Goal: Task Accomplishment & Management: Use online tool/utility

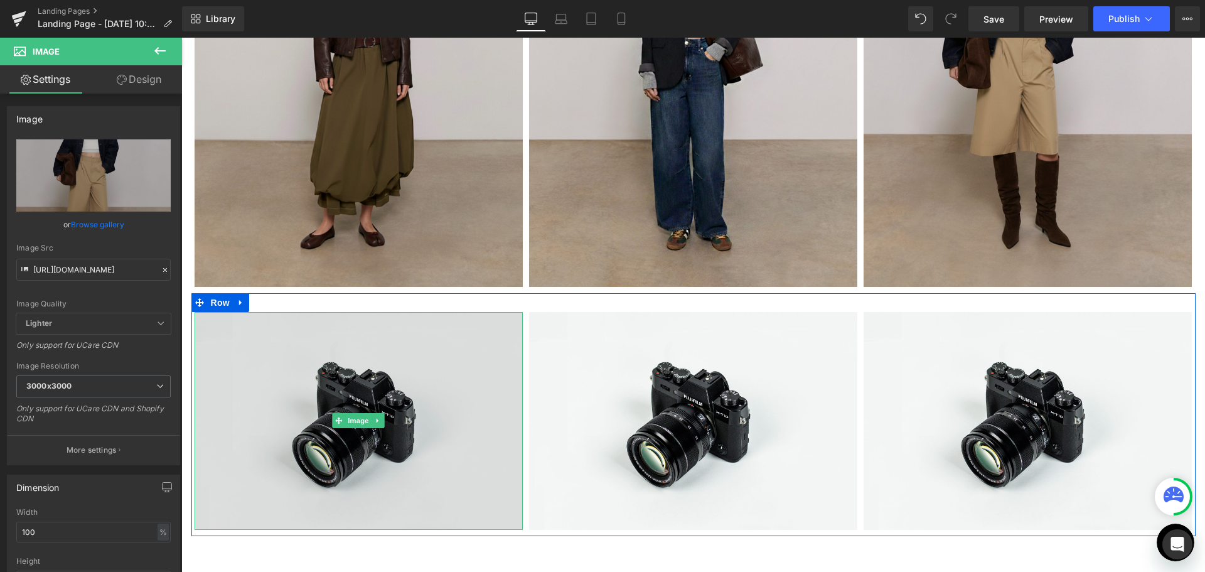
click at [363, 382] on img at bounding box center [359, 421] width 328 height 218
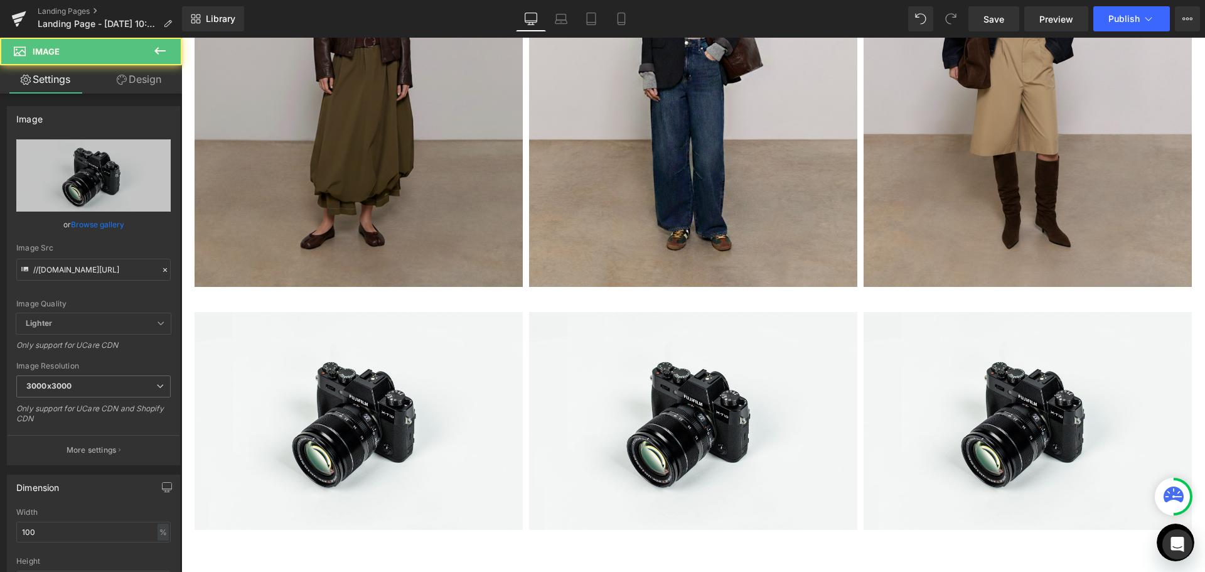
click at [323, 156] on img at bounding box center [359, 67] width 328 height 439
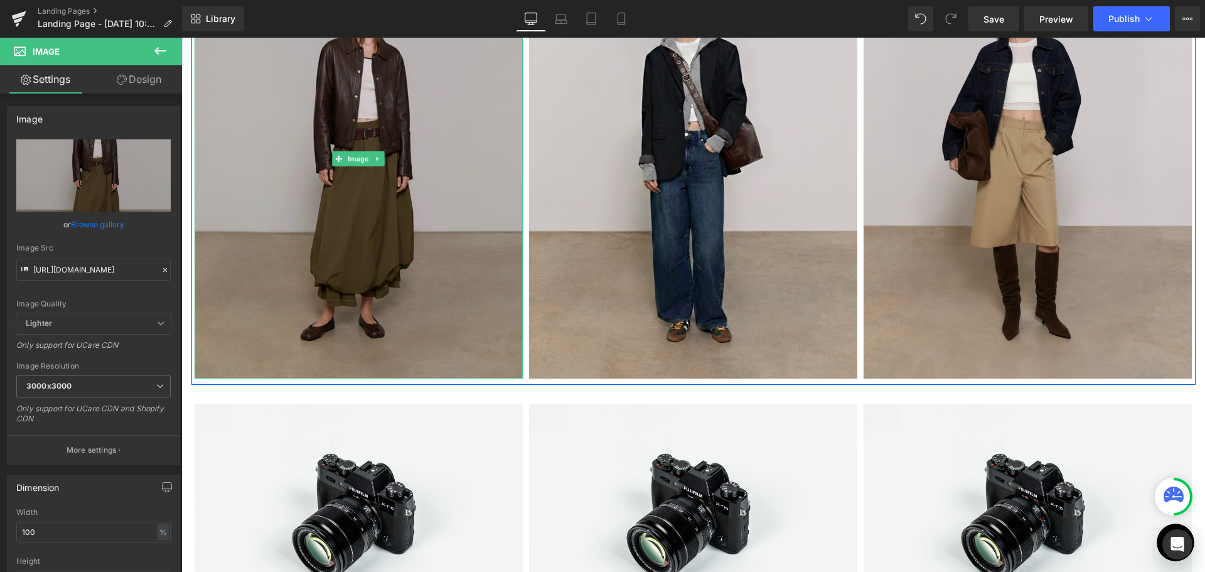
scroll to position [314, 0]
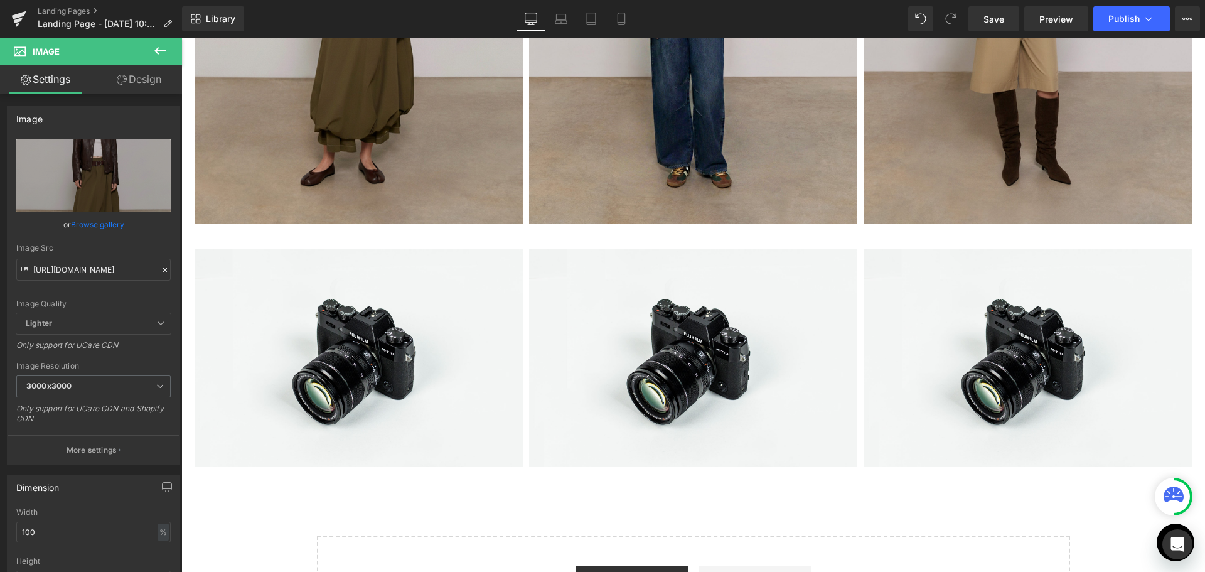
click at [363, 361] on div "Image" at bounding box center [359, 358] width 328 height 218
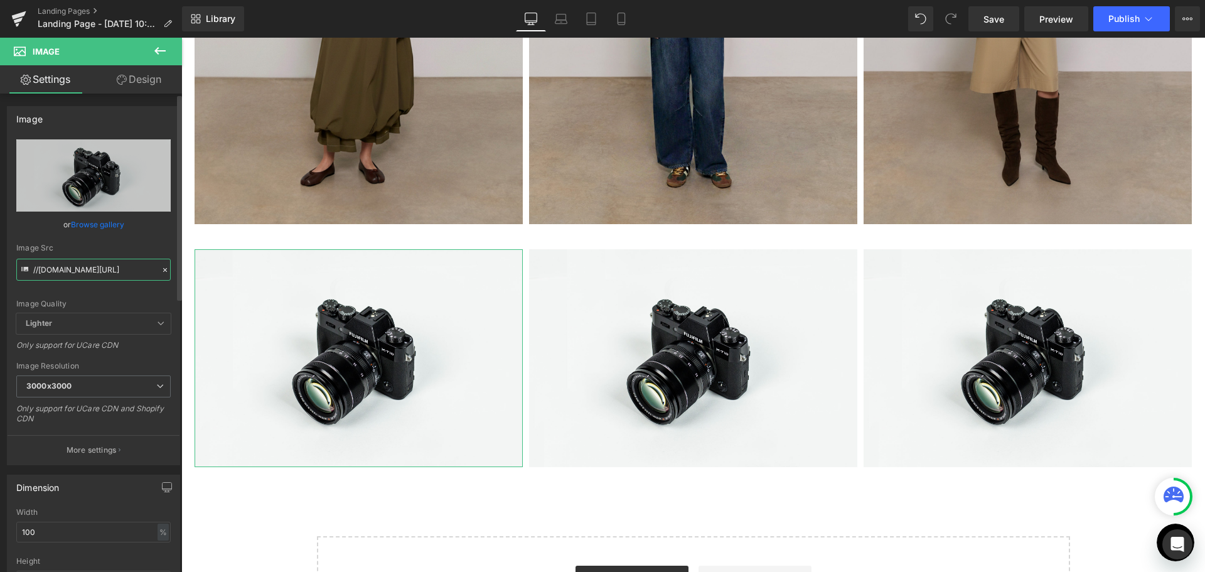
click at [72, 273] on input "//[DOMAIN_NAME][URL]" at bounding box center [93, 270] width 154 height 22
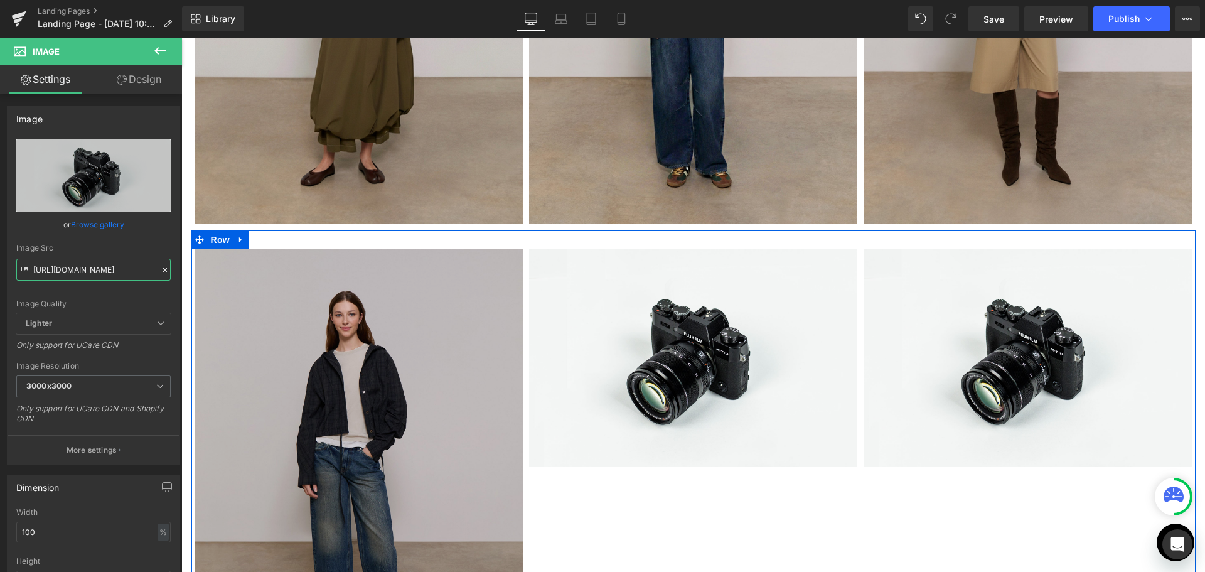
type input "[URL][DOMAIN_NAME]"
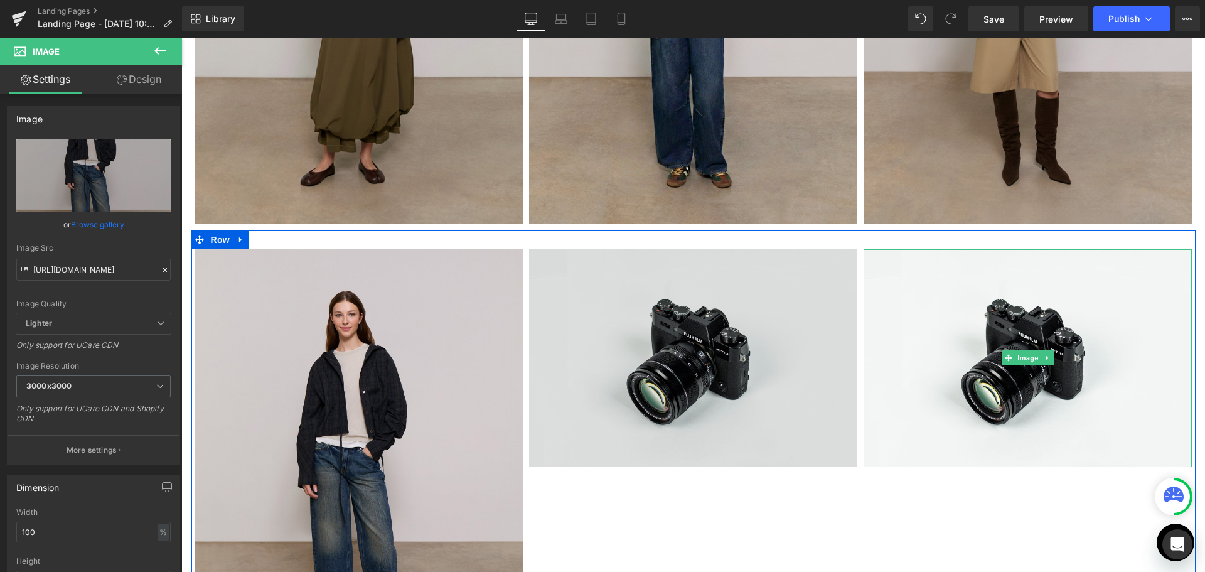
click at [754, 350] on img at bounding box center [693, 358] width 328 height 218
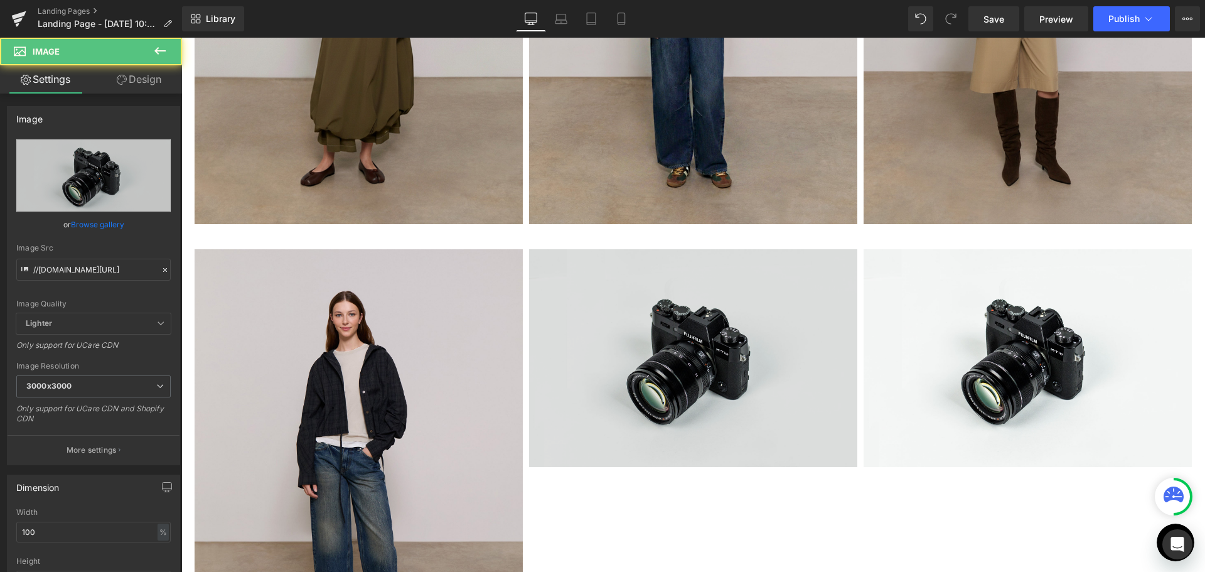
click at [690, 324] on img at bounding box center [693, 358] width 328 height 218
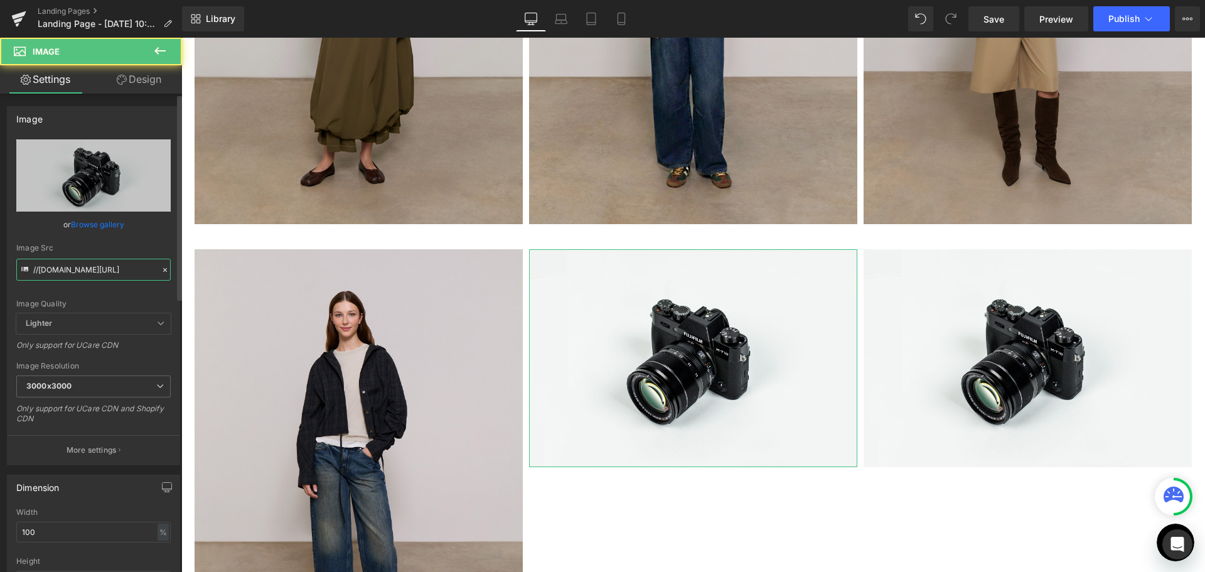
click at [97, 271] on input "//[DOMAIN_NAME][URL]" at bounding box center [93, 270] width 154 height 22
click at [97, 274] on input "//[DOMAIN_NAME][URL]" at bounding box center [93, 270] width 154 height 22
click at [95, 276] on input "//[DOMAIN_NAME][URL]" at bounding box center [93, 270] width 154 height 22
paste input "[URL][DOMAIN_NAME]"
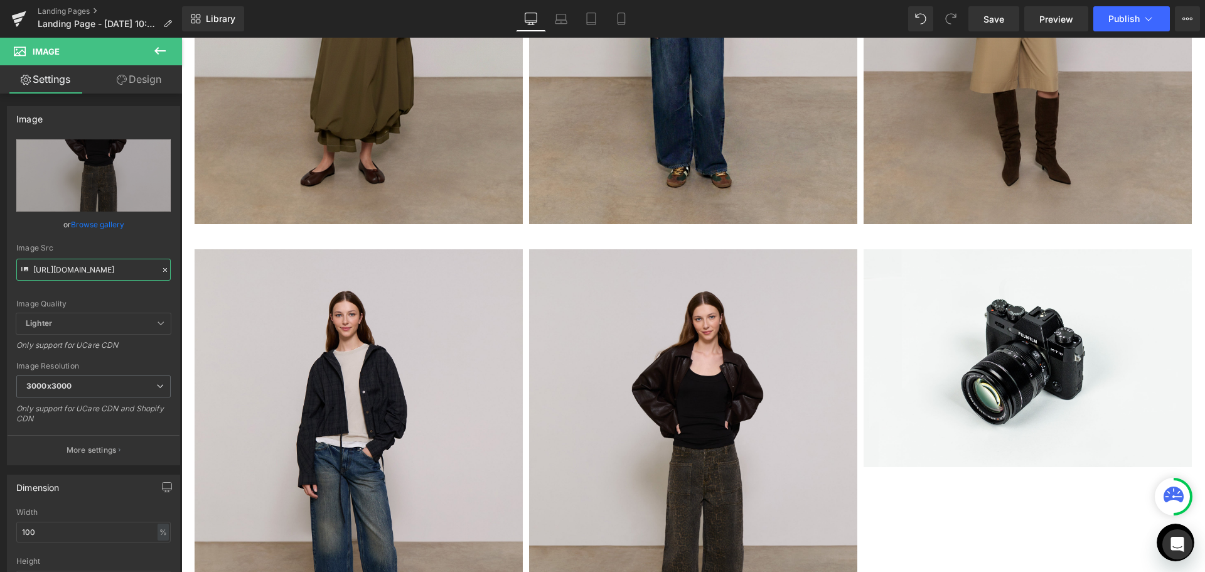
type input "[URL][DOMAIN_NAME]"
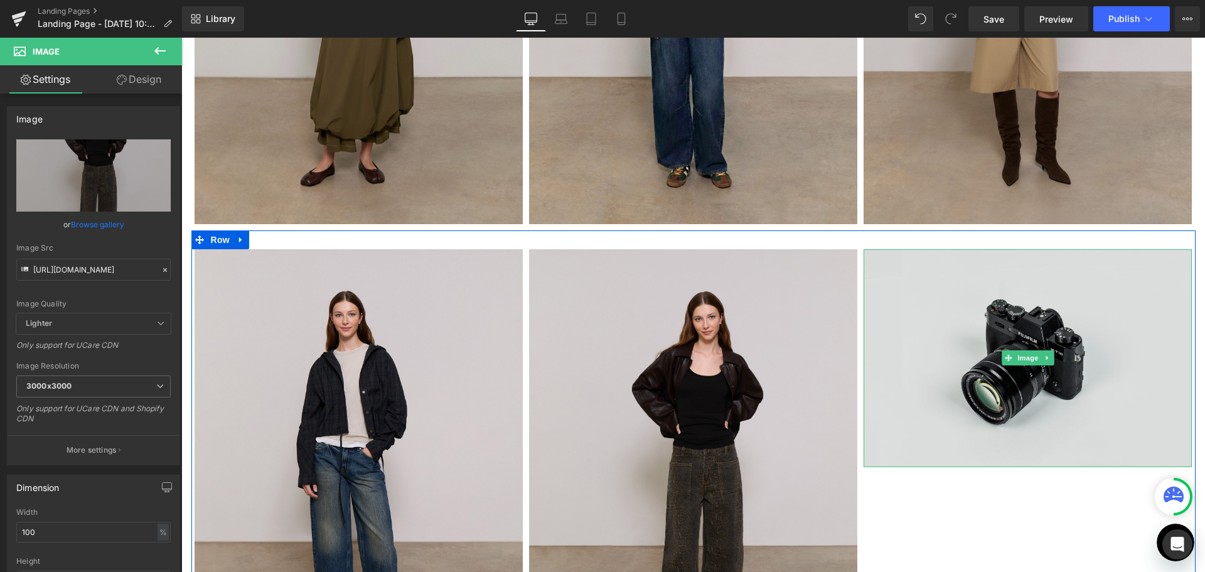
click at [1108, 362] on img at bounding box center [1027, 358] width 328 height 218
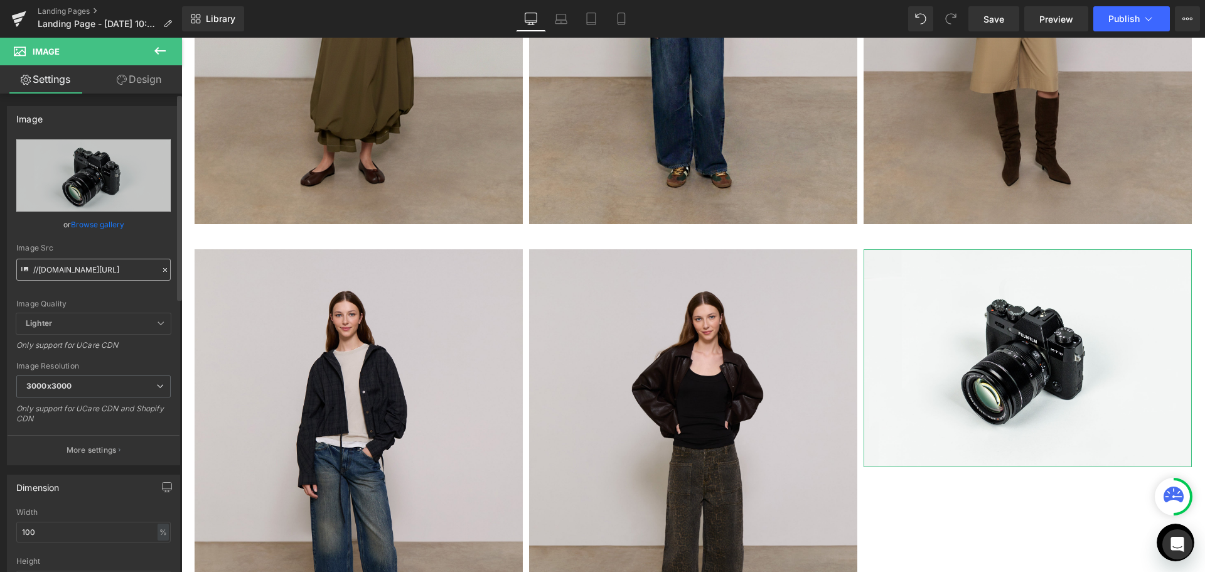
click at [79, 273] on input "//[DOMAIN_NAME][URL]" at bounding box center [93, 270] width 154 height 22
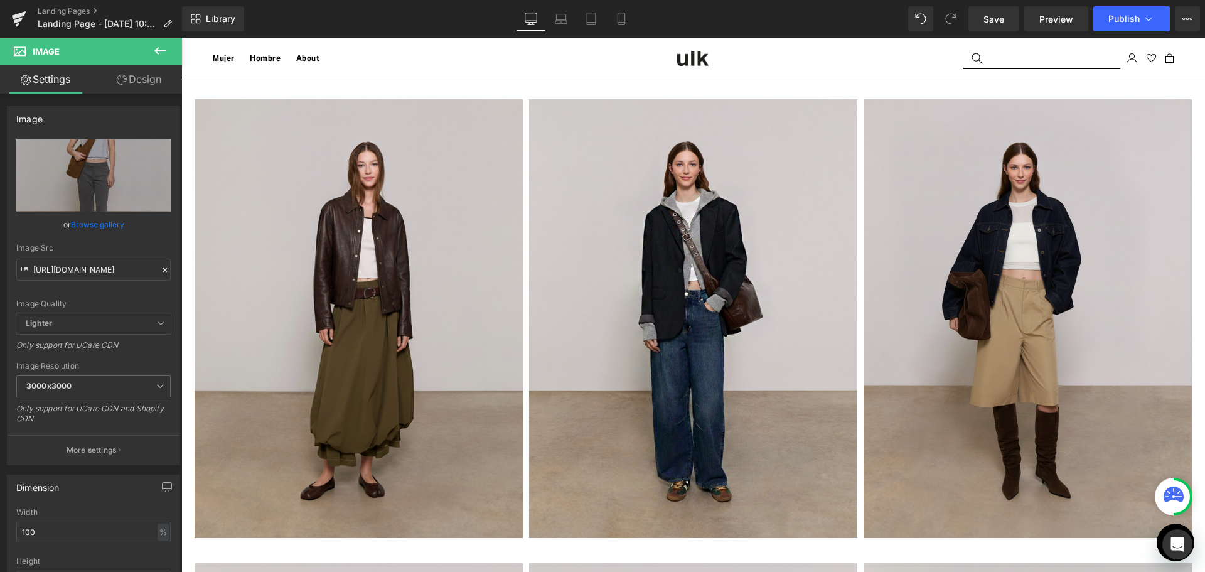
type input "[URL][DOMAIN_NAME]"
click at [154, 47] on icon at bounding box center [159, 50] width 15 height 15
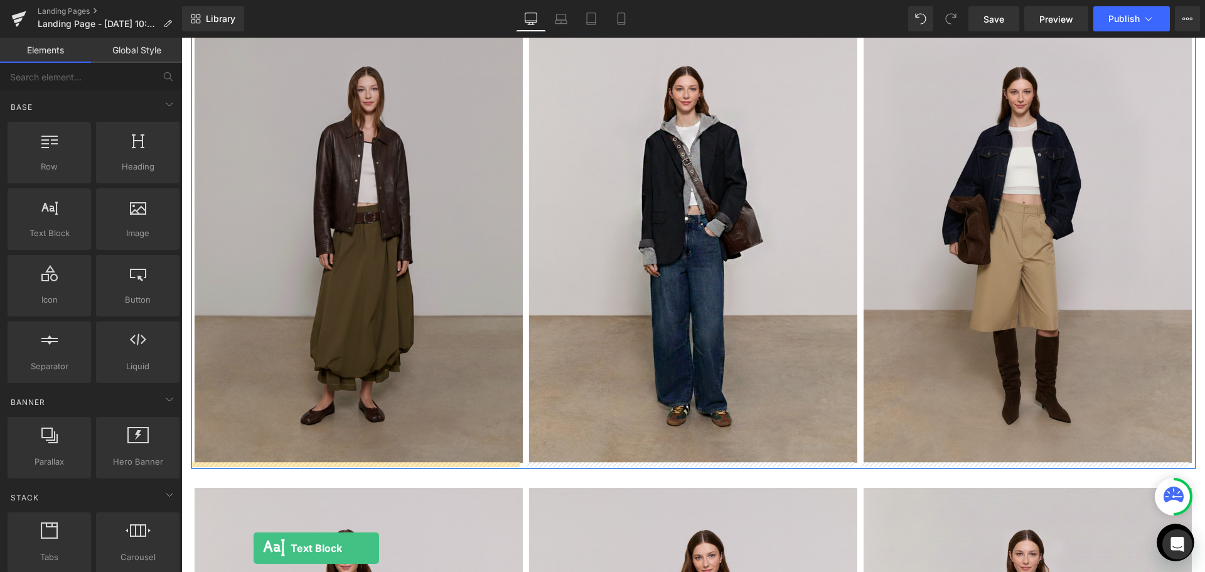
scroll to position [100, 0]
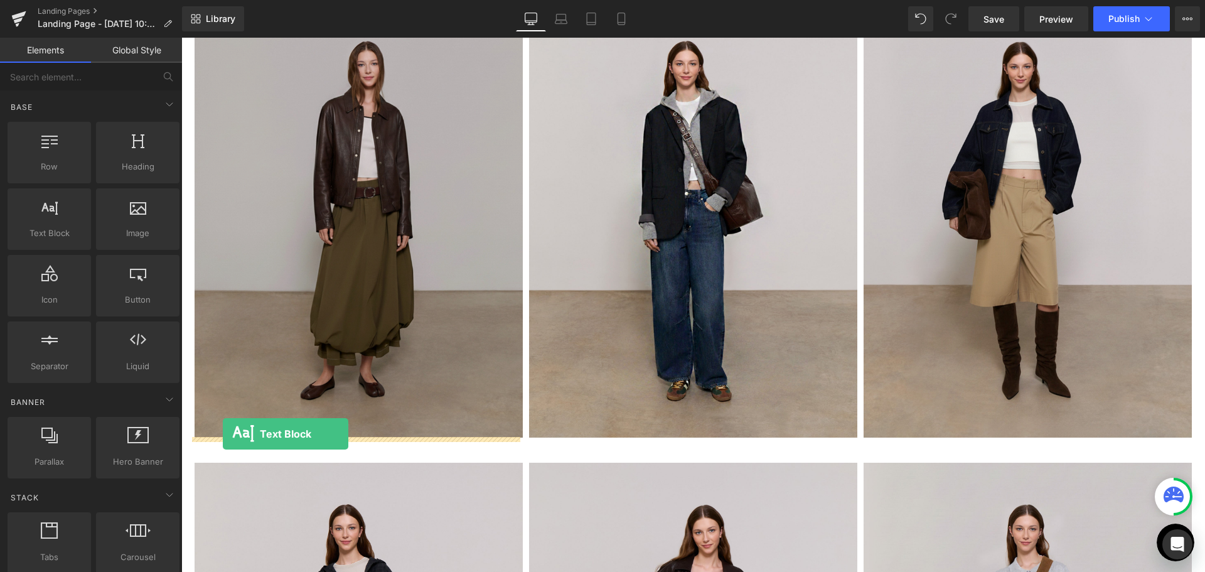
drag, startPoint x: 195, startPoint y: 275, endPoint x: 223, endPoint y: 434, distance: 160.6
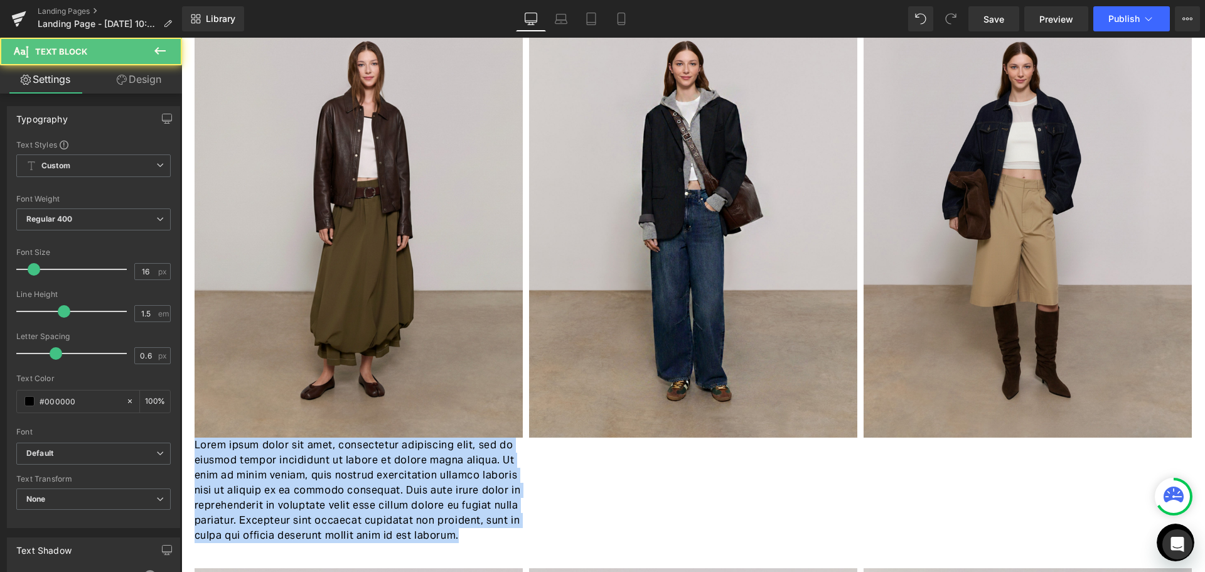
drag, startPoint x: 449, startPoint y: 533, endPoint x: 24, endPoint y: 420, distance: 438.8
click at [181, 420] on html "Ir directamente al contenido Tu carrito esta vacío Cerrar SEGUIR COMPRANDO ¿Tie…" at bounding box center [692, 204] width 1023 height 534
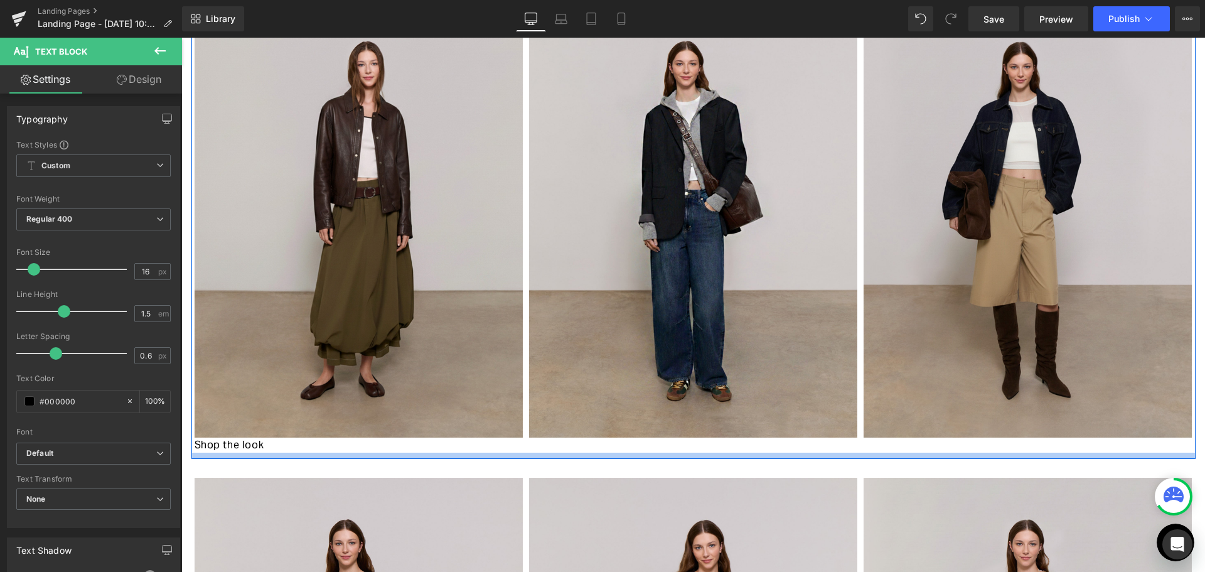
click at [300, 456] on div at bounding box center [693, 455] width 1004 height 6
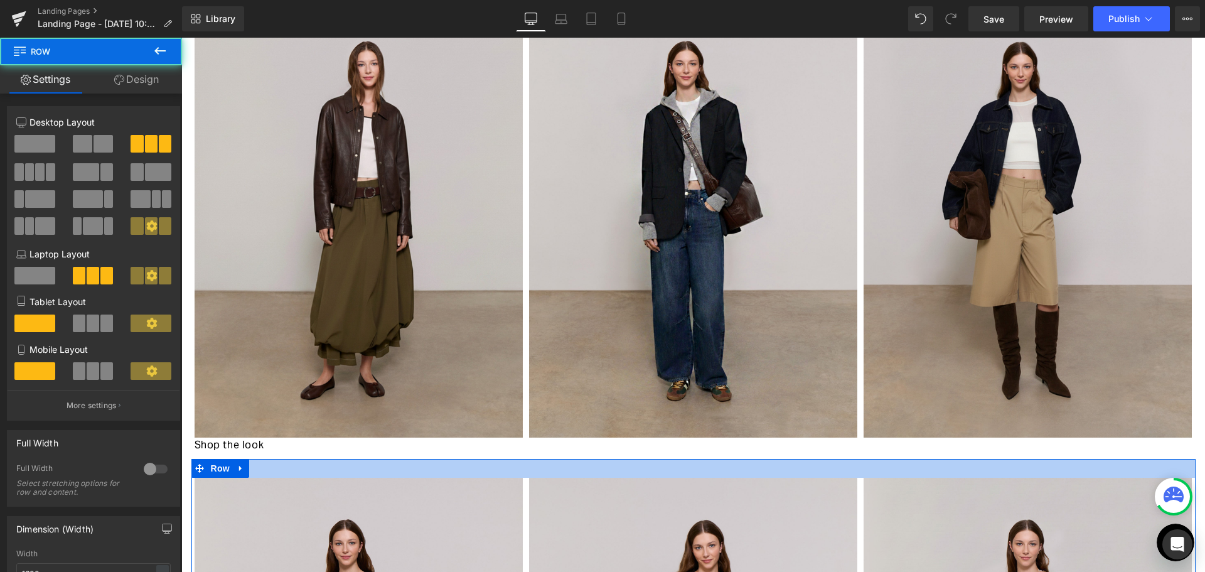
click at [248, 462] on div at bounding box center [693, 468] width 1004 height 19
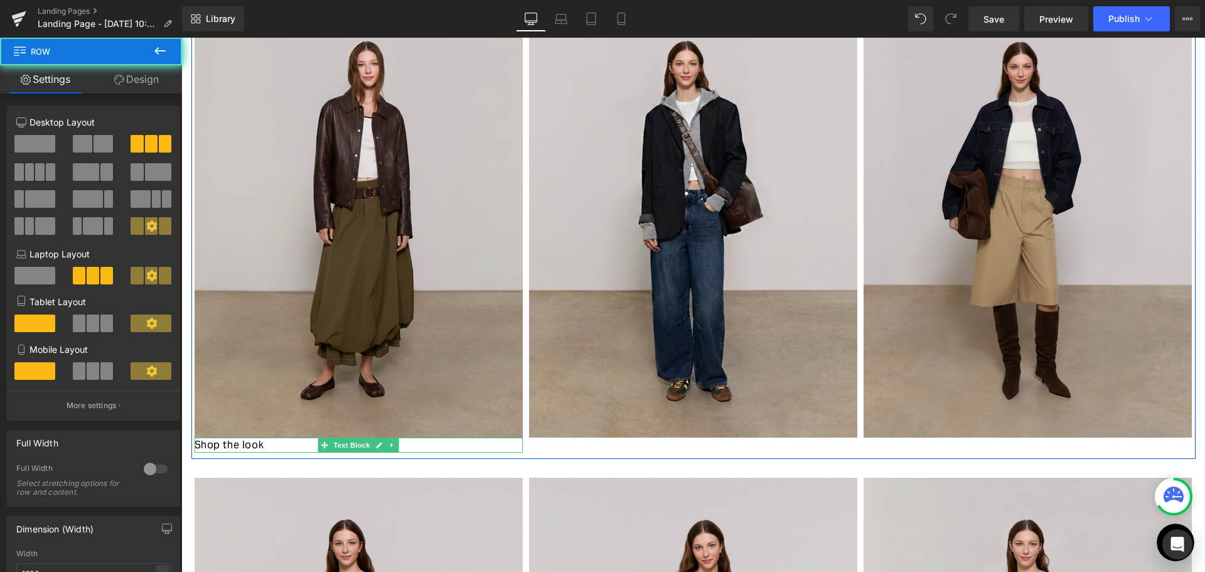
click at [255, 444] on p "Shop the look" at bounding box center [359, 444] width 328 height 15
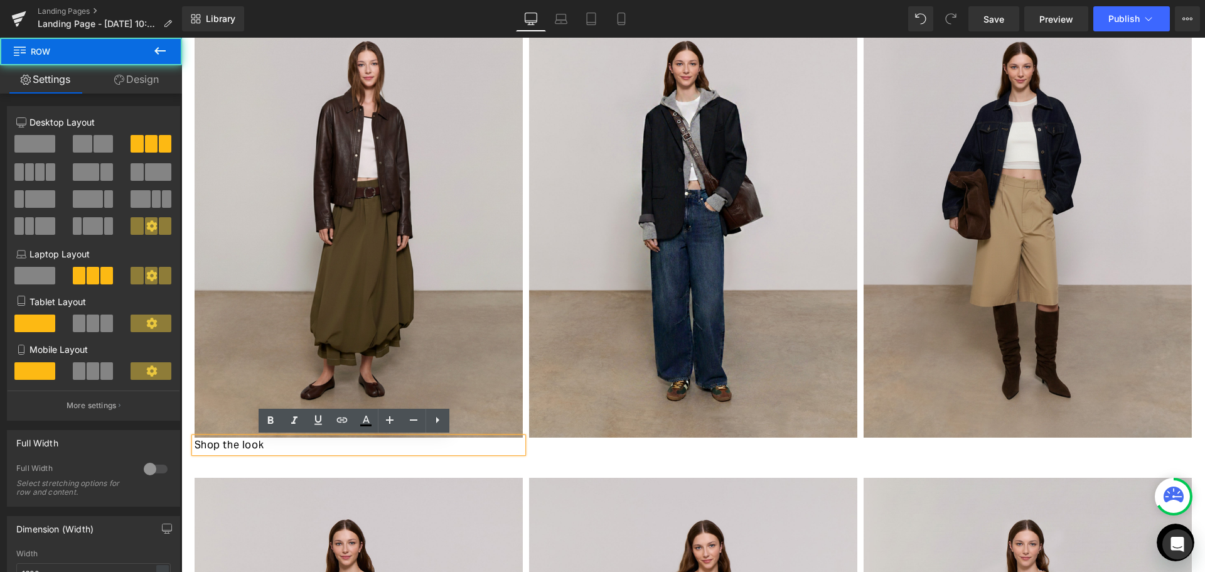
click at [181, 38] on div at bounding box center [181, 38] width 0 height 0
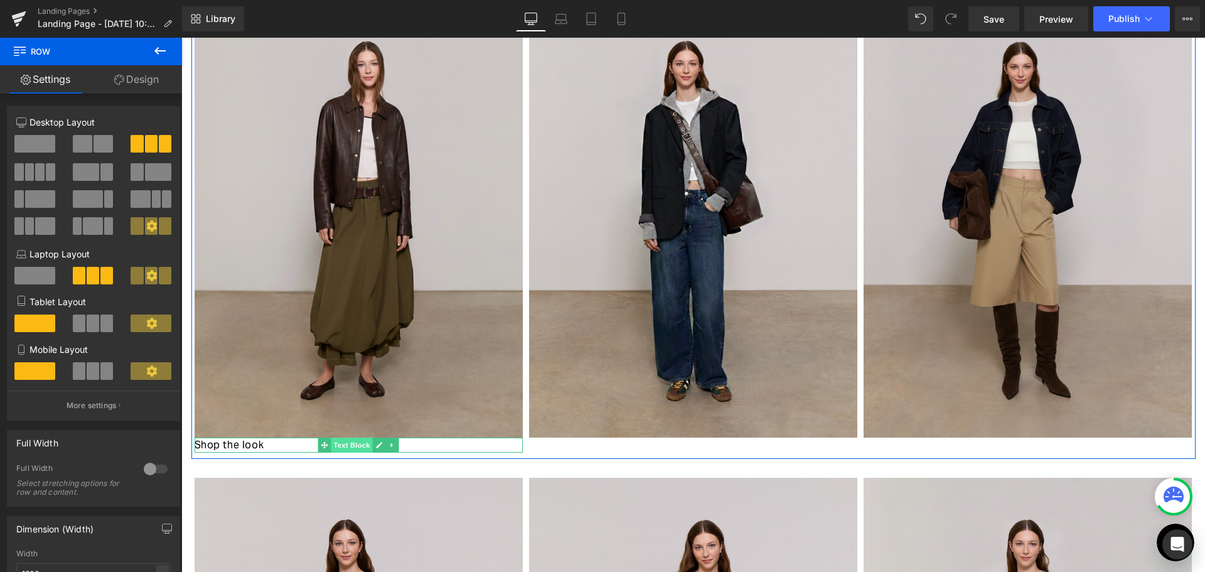
click at [335, 447] on span "Text Block" at bounding box center [351, 444] width 41 height 15
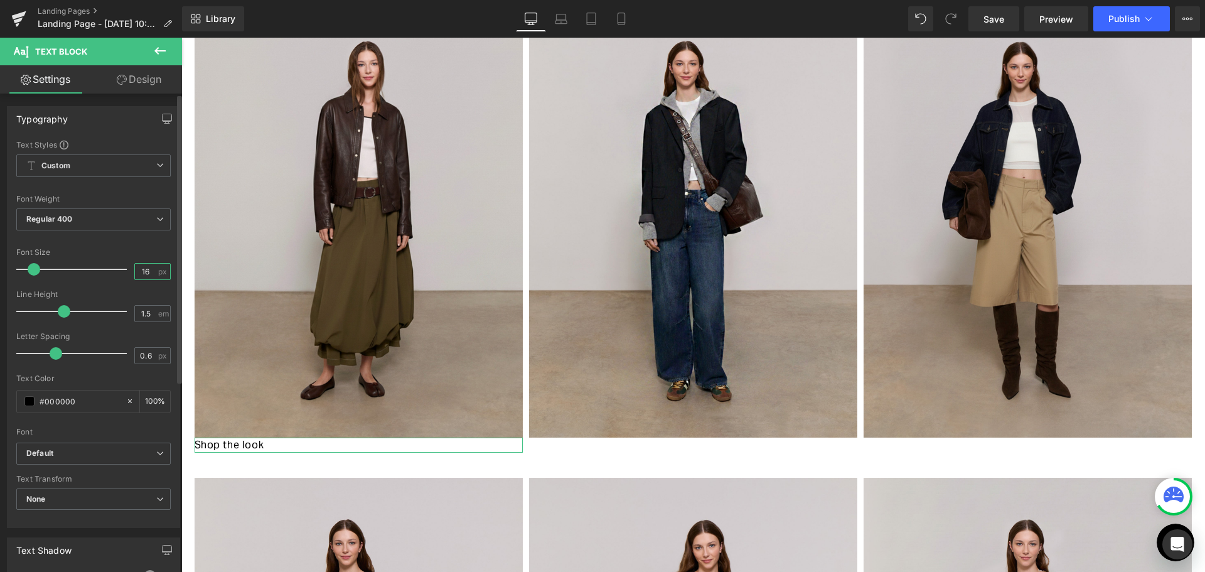
click at [141, 267] on input "16" at bounding box center [146, 272] width 22 height 16
type input "14"
click at [96, 295] on div "Line Height" at bounding box center [93, 294] width 154 height 9
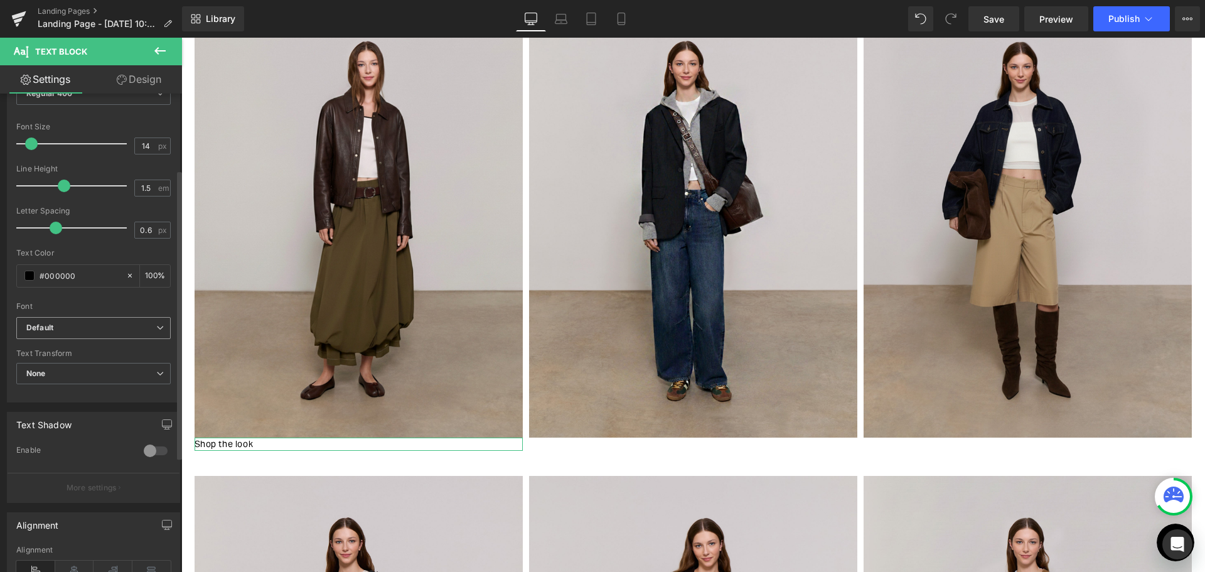
click at [139, 331] on b "Default" at bounding box center [91, 328] width 130 height 11
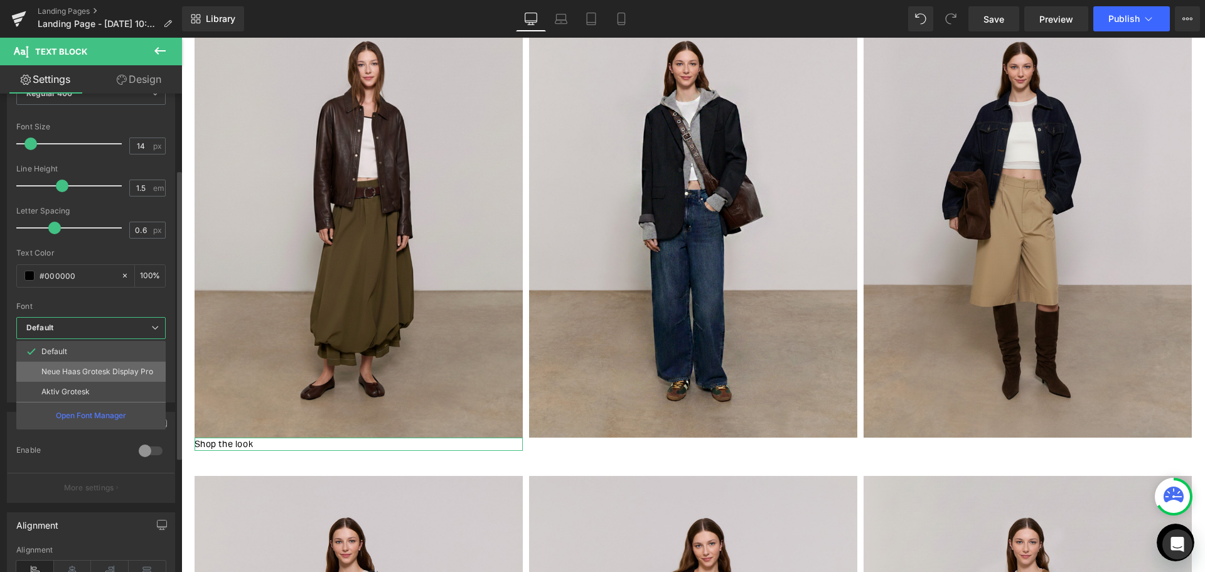
click at [143, 379] on li "Neue Haas Grotesk Display Pro" at bounding box center [90, 371] width 149 height 20
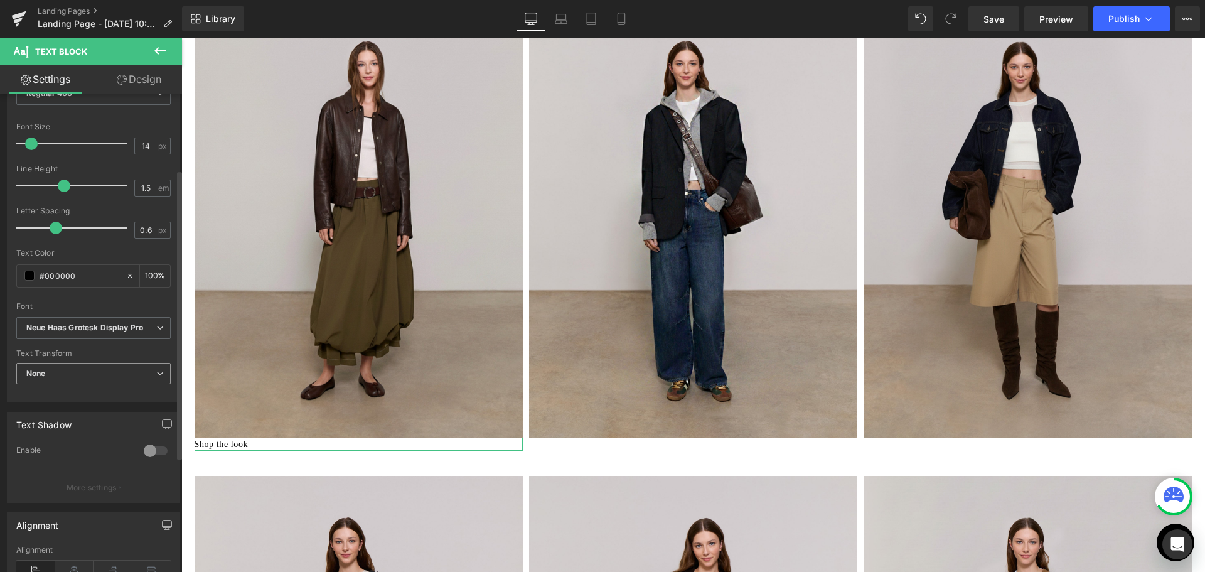
click at [156, 374] on icon at bounding box center [160, 374] width 8 height 8
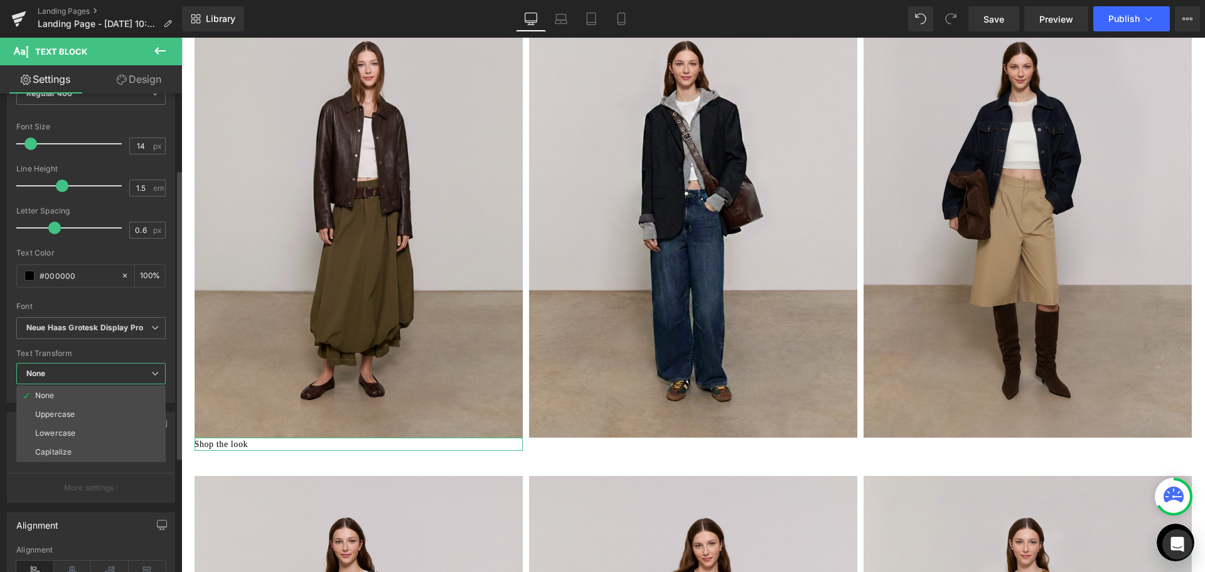
click at [155, 374] on icon at bounding box center [155, 374] width 8 height 8
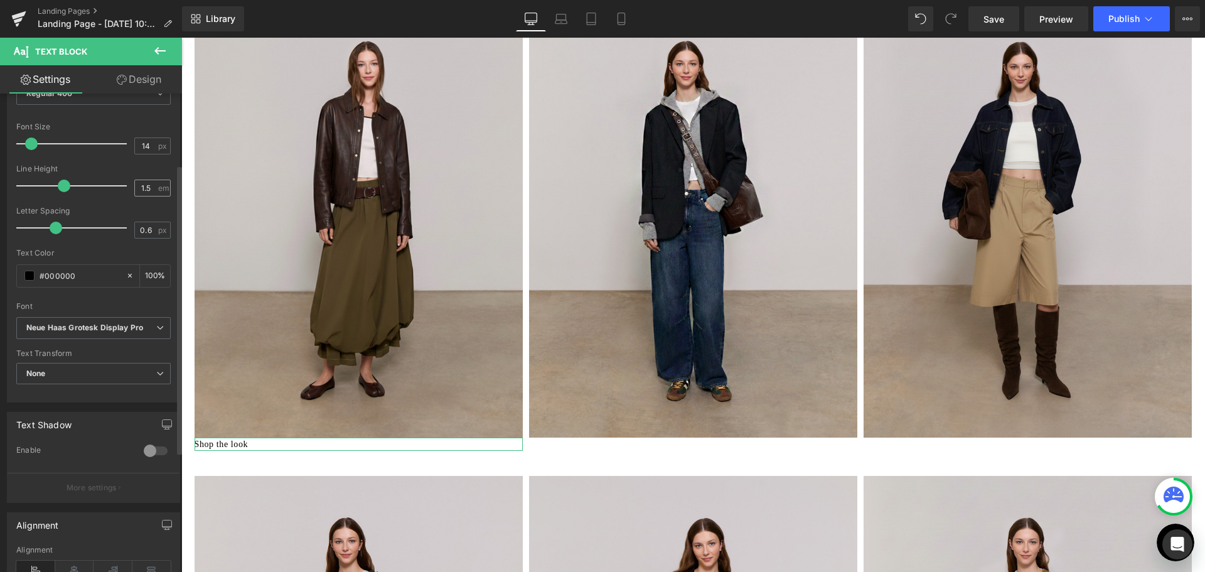
scroll to position [63, 0]
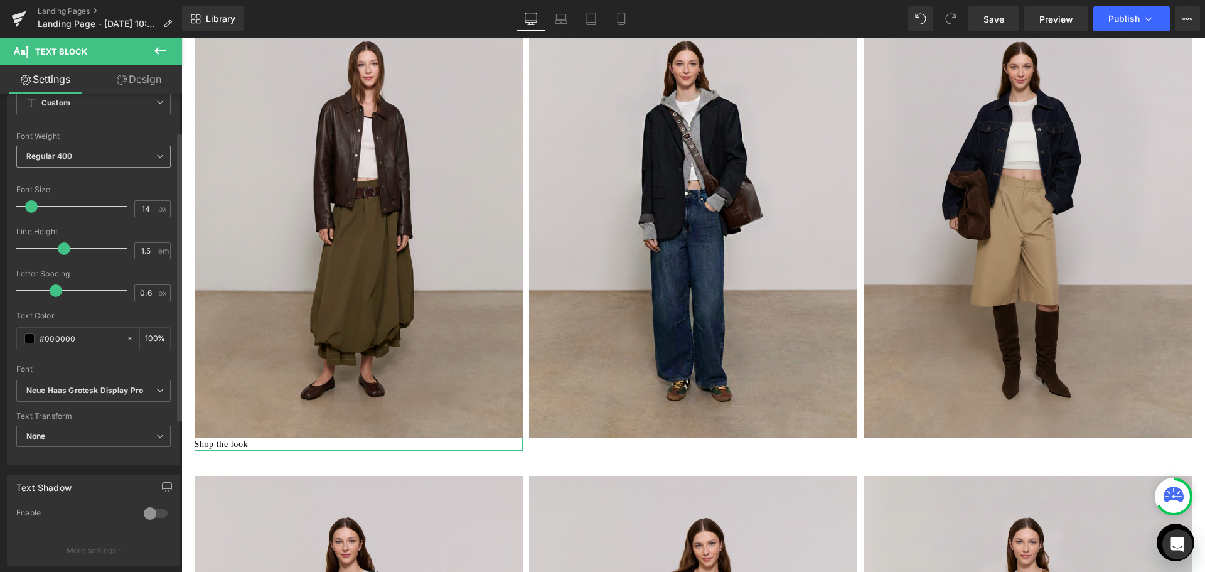
click at [125, 162] on span "Regular 400" at bounding box center [93, 157] width 154 height 22
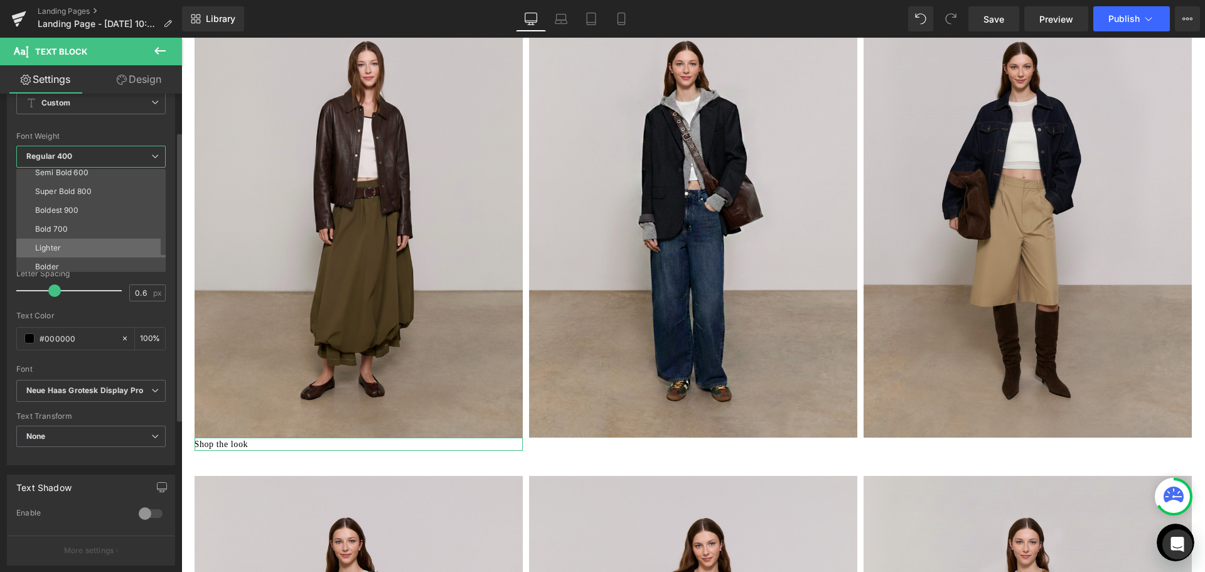
scroll to position [104, 0]
click at [80, 220] on li "Bold 700" at bounding box center [93, 224] width 155 height 19
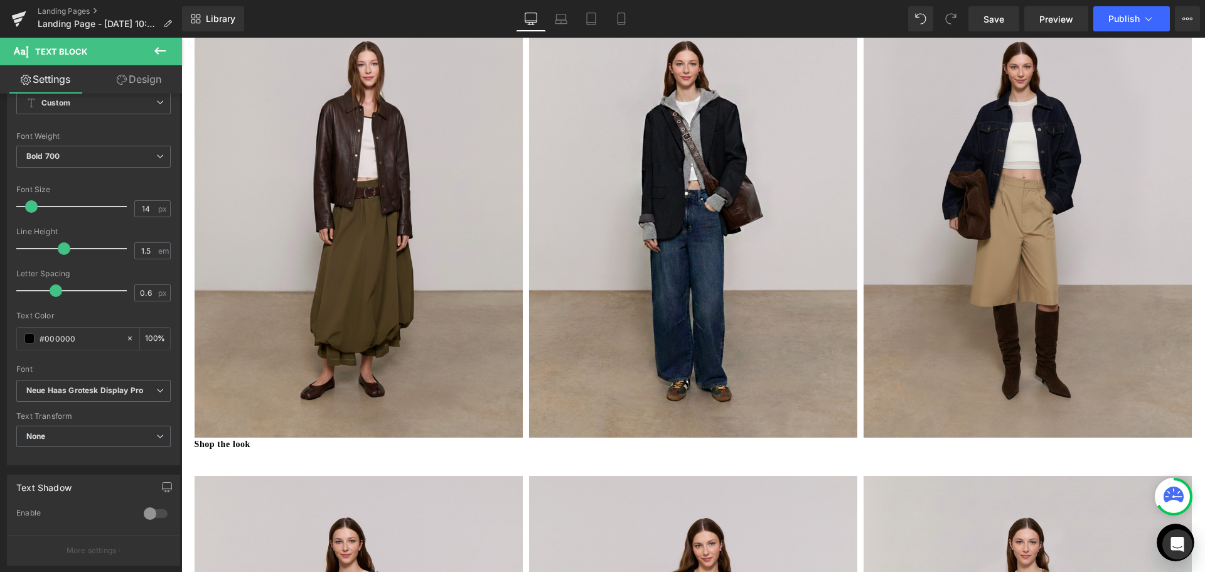
click at [143, 51] on button at bounding box center [160, 52] width 44 height 28
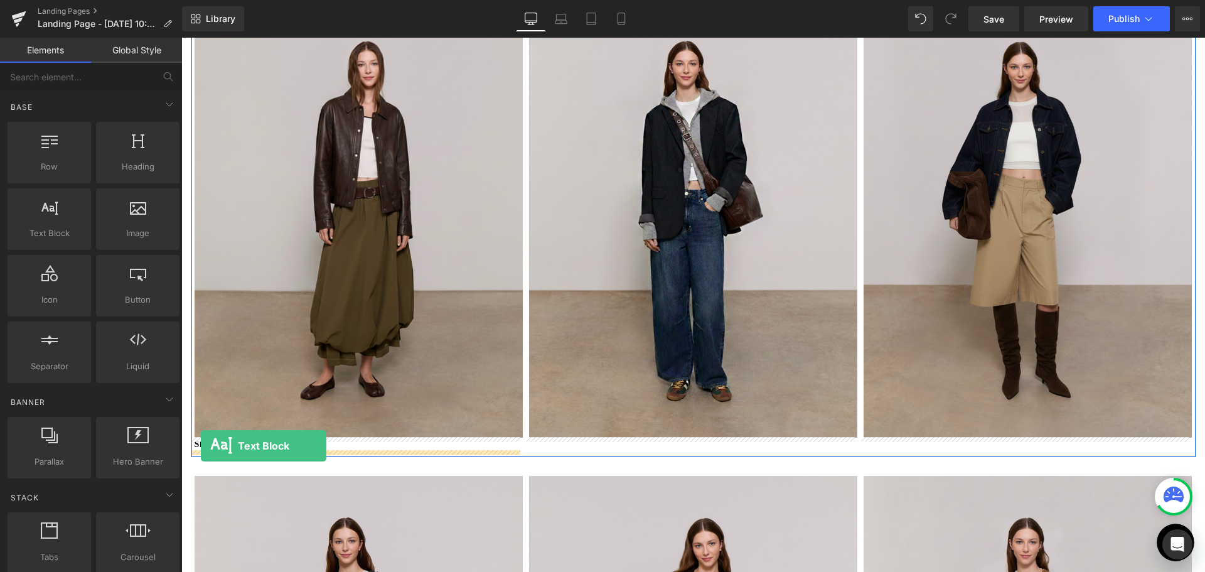
drag, startPoint x: 223, startPoint y: 265, endPoint x: 201, endPoint y: 446, distance: 181.5
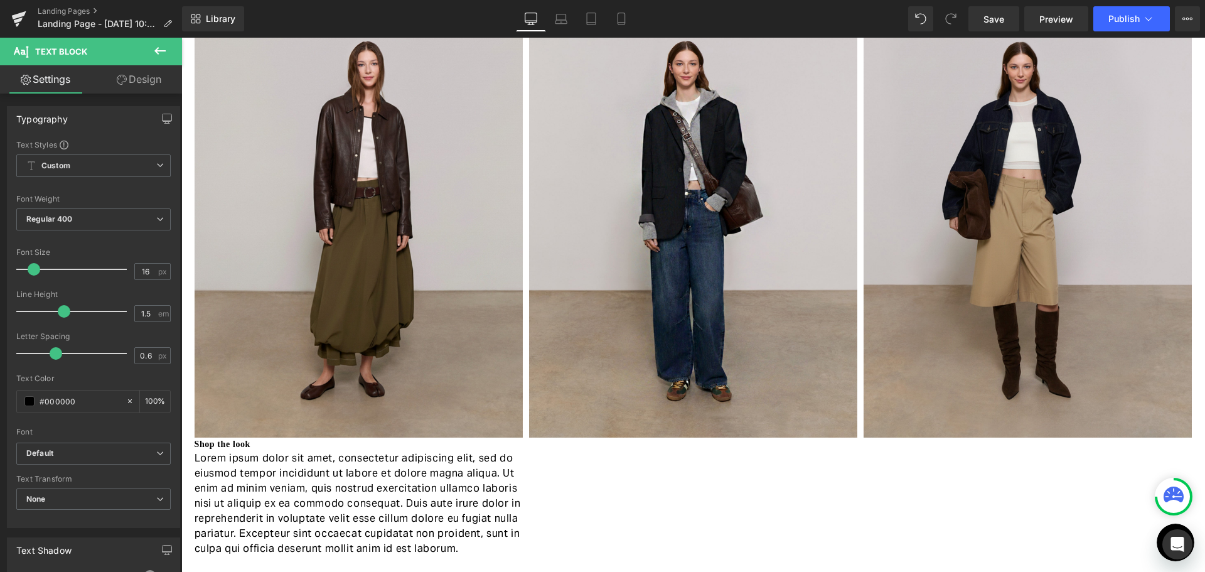
drag, startPoint x: 469, startPoint y: 553, endPoint x: 272, endPoint y: 486, distance: 208.2
click at [181, 449] on html "Ir directamente al contenido Tu carrito esta vacío Cerrar SEGUIR COMPRANDO ¿Tie…" at bounding box center [692, 204] width 1023 height 534
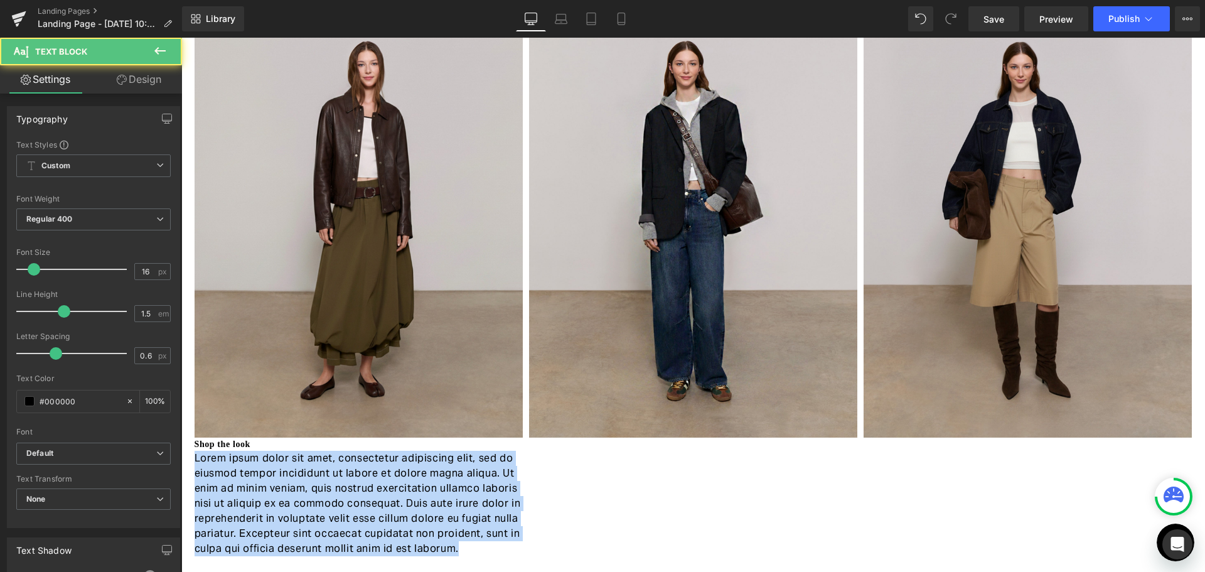
drag, startPoint x: 454, startPoint y: 547, endPoint x: 0, endPoint y: 385, distance: 482.5
click at [181, 385] on html "Ir directamente al contenido Tu carrito esta vacío Cerrar SEGUIR COMPRANDO ¿Tie…" at bounding box center [692, 204] width 1023 height 534
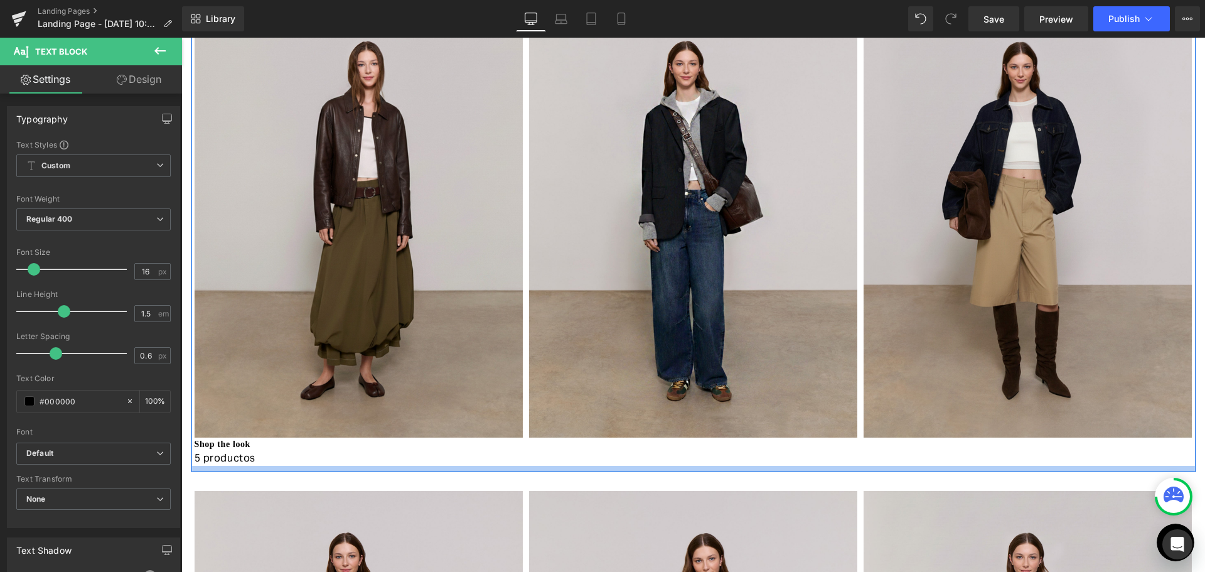
click at [375, 469] on div "Image Shop the look Text Block 5 productos Text Block Image Image Row" at bounding box center [693, 226] width 1004 height 492
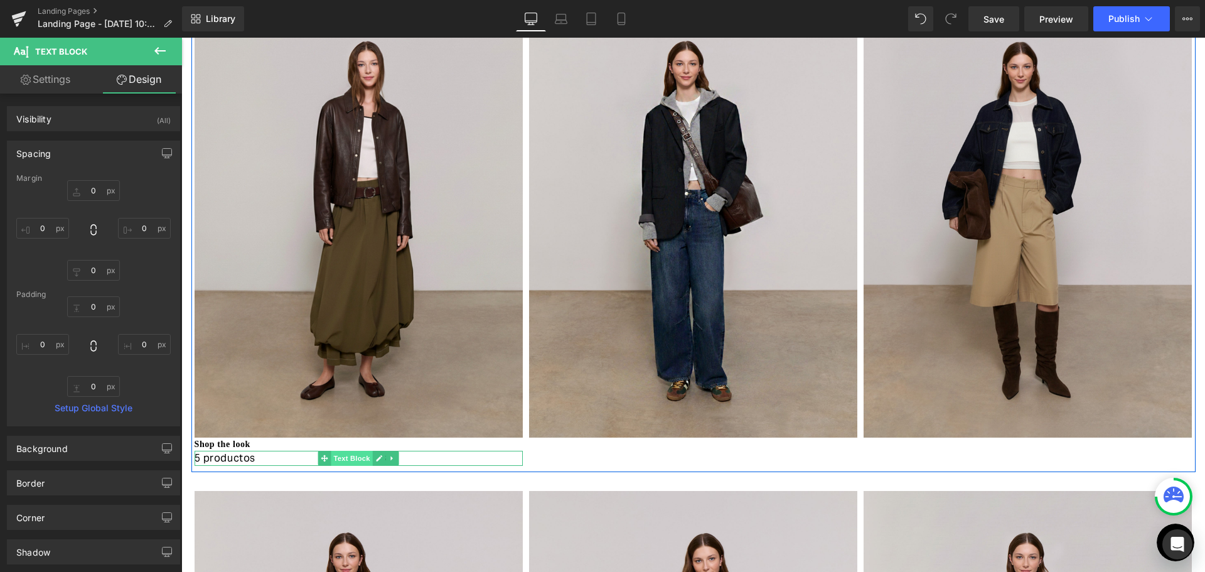
click at [341, 457] on span "Text Block" at bounding box center [351, 458] width 41 height 15
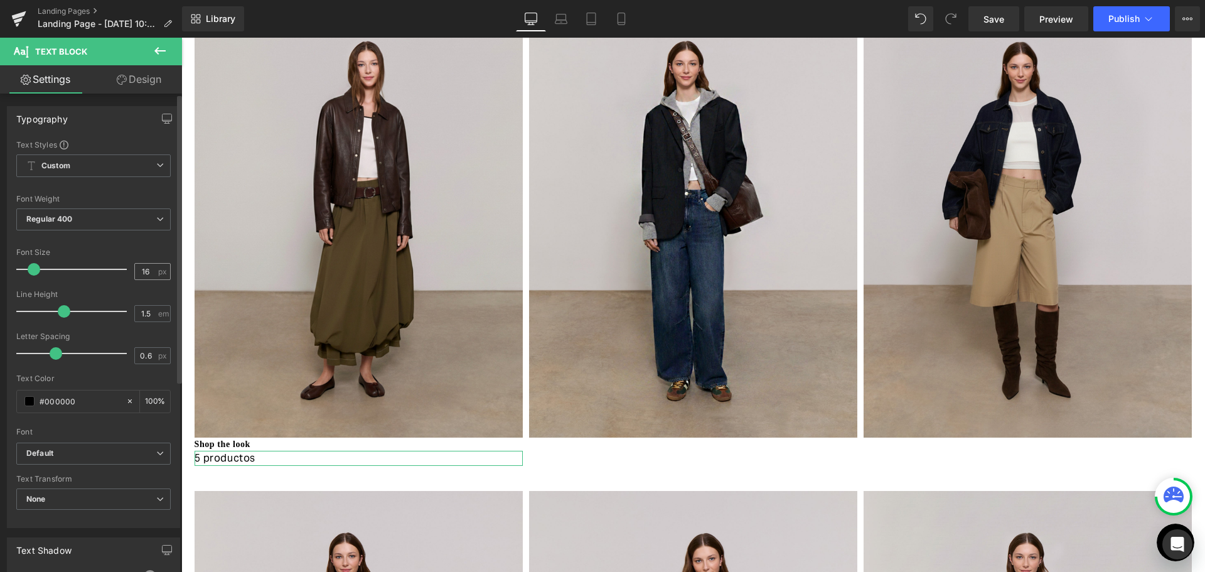
click at [158, 270] on span "px" at bounding box center [163, 271] width 11 height 8
click at [146, 265] on input "16" at bounding box center [146, 272] width 22 height 16
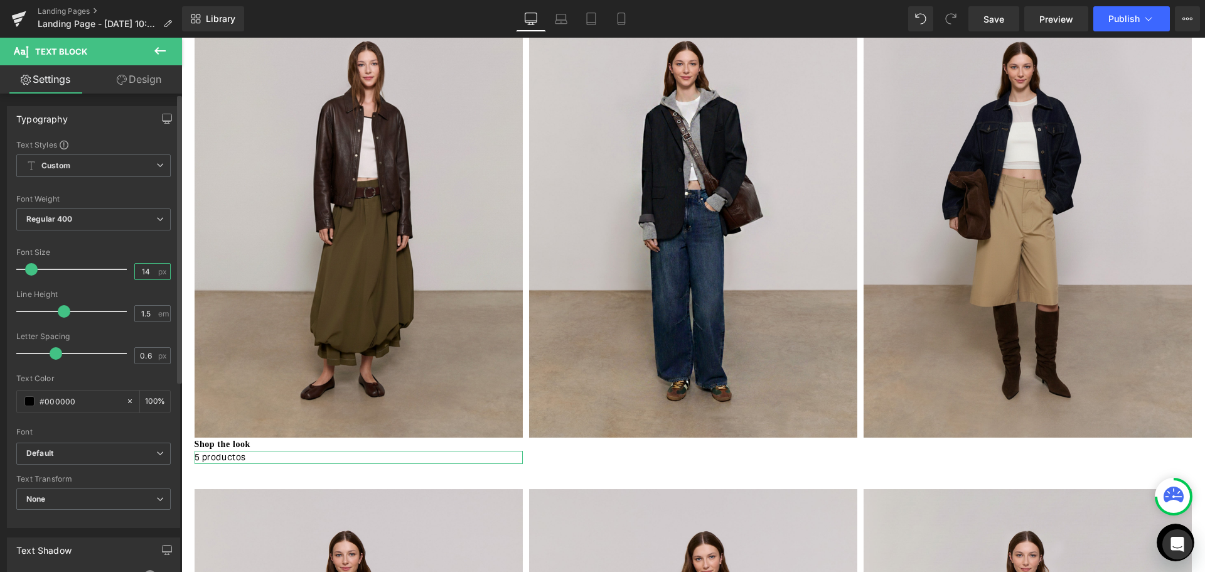
click at [142, 269] on input "14" at bounding box center [146, 272] width 22 height 16
type input "13"
click at [117, 287] on div at bounding box center [93, 286] width 154 height 8
click at [127, 457] on b "Default" at bounding box center [91, 453] width 130 height 11
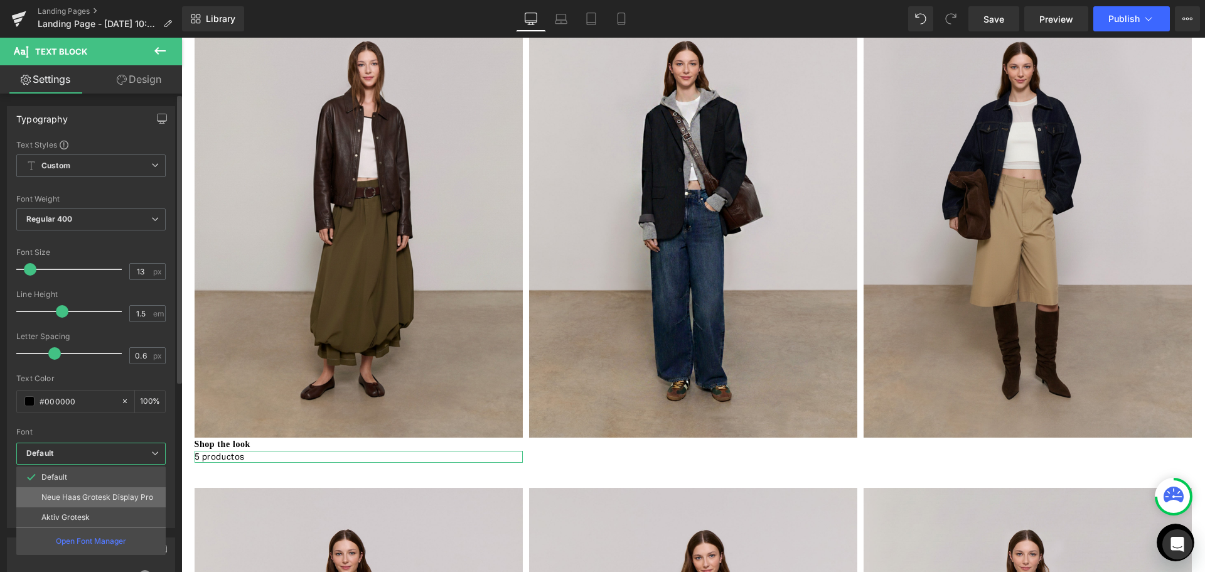
click at [105, 501] on p "Neue Haas Grotesk Display Pro" at bounding box center [97, 497] width 112 height 9
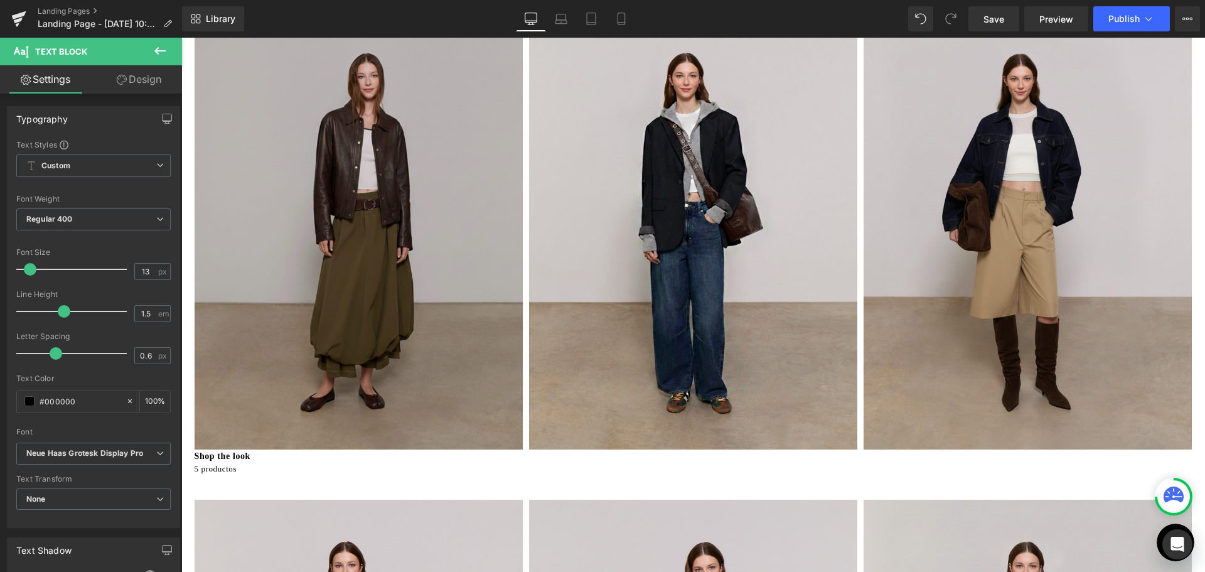
scroll to position [0, 0]
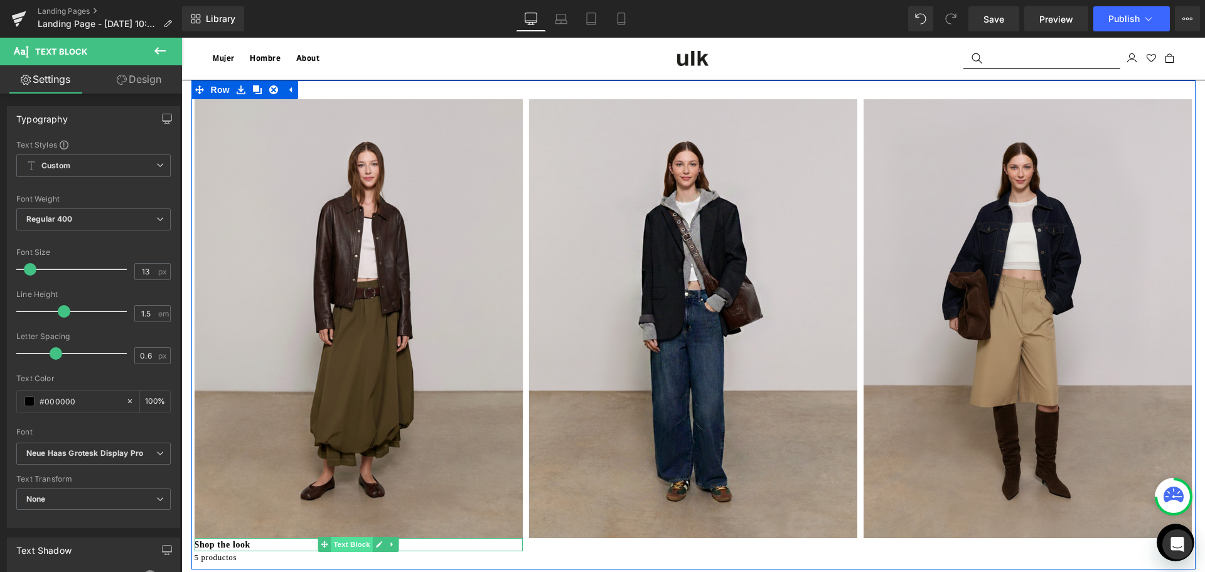
click at [339, 542] on span "Text Block" at bounding box center [351, 544] width 41 height 15
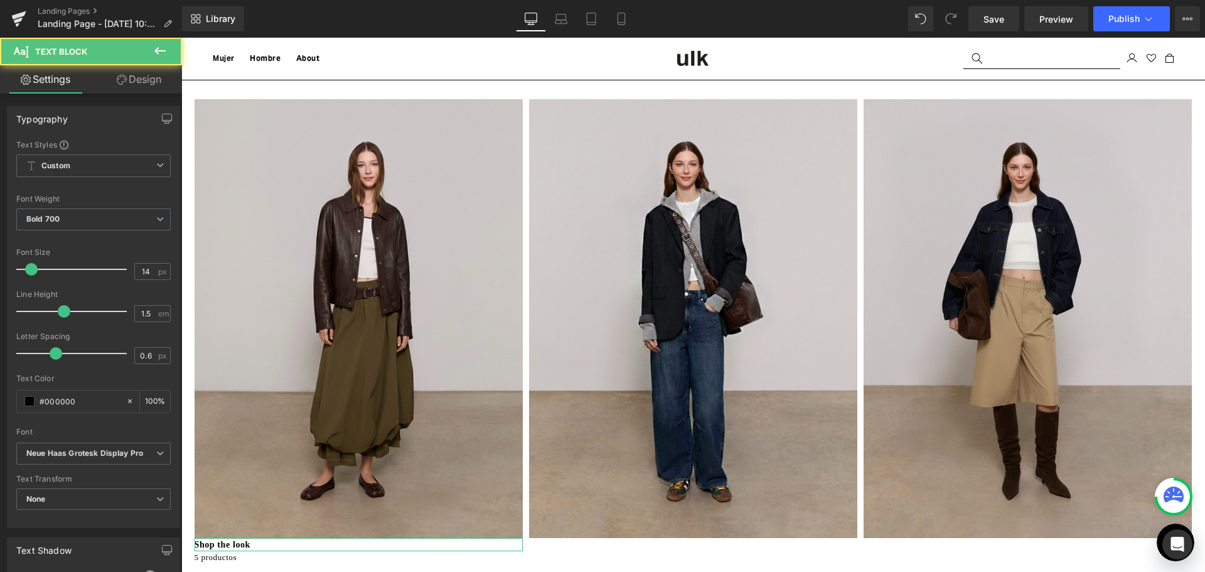
click at [147, 76] on link "Design" at bounding box center [138, 79] width 91 height 28
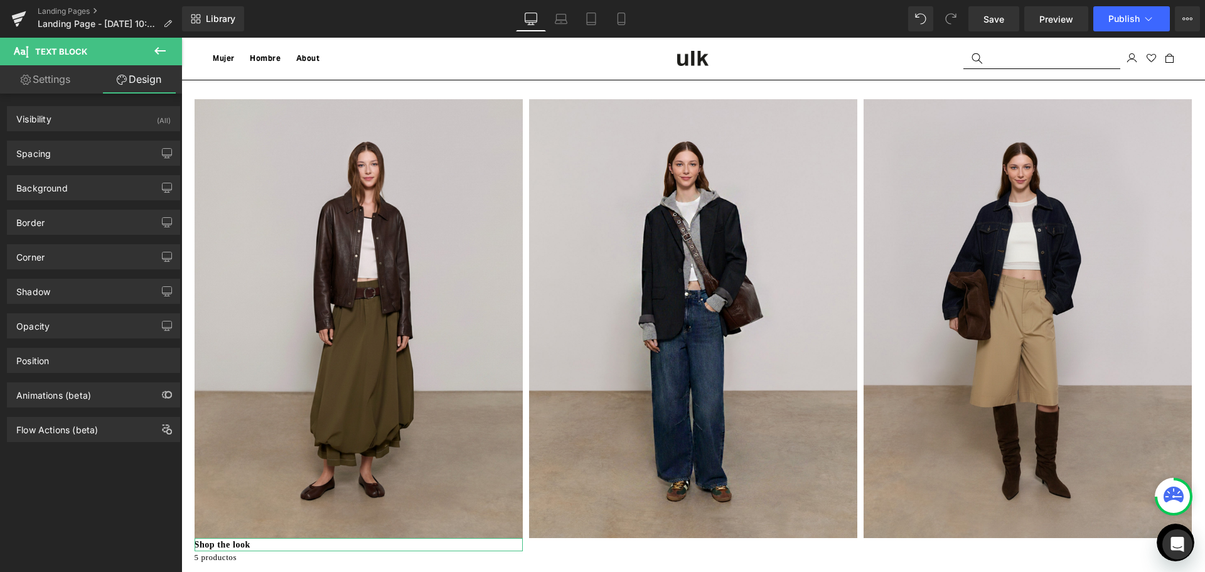
click at [130, 165] on div "Spacing [GEOGRAPHIC_DATA] 0px 0 0px 0 0px 0 0px 0 [GEOGRAPHIC_DATA] 0px 0 0px 0…" at bounding box center [93, 153] width 173 height 25
click at [129, 149] on div "Spacing" at bounding box center [94, 153] width 172 height 24
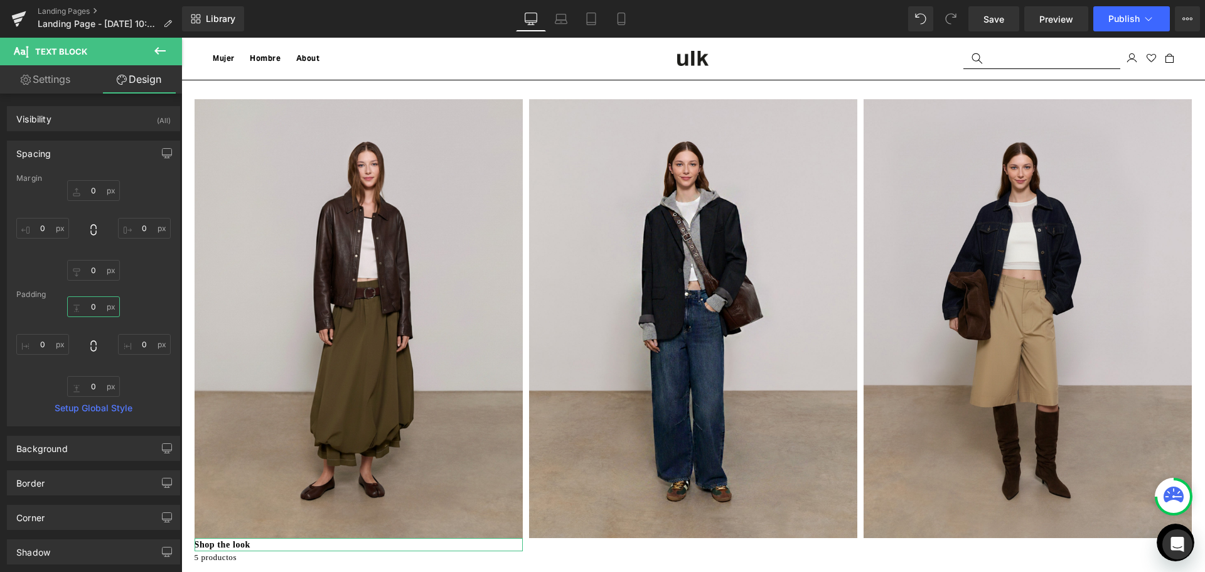
click at [99, 301] on input "0" at bounding box center [93, 306] width 53 height 21
click at [99, 307] on input "20" at bounding box center [93, 306] width 53 height 21
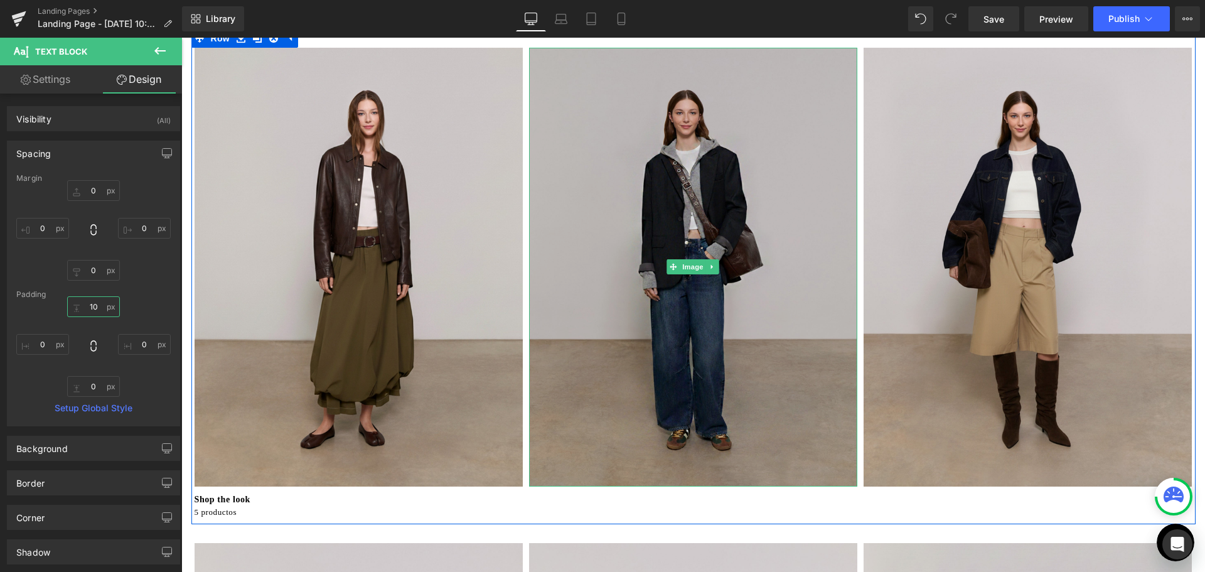
scroll to position [126, 0]
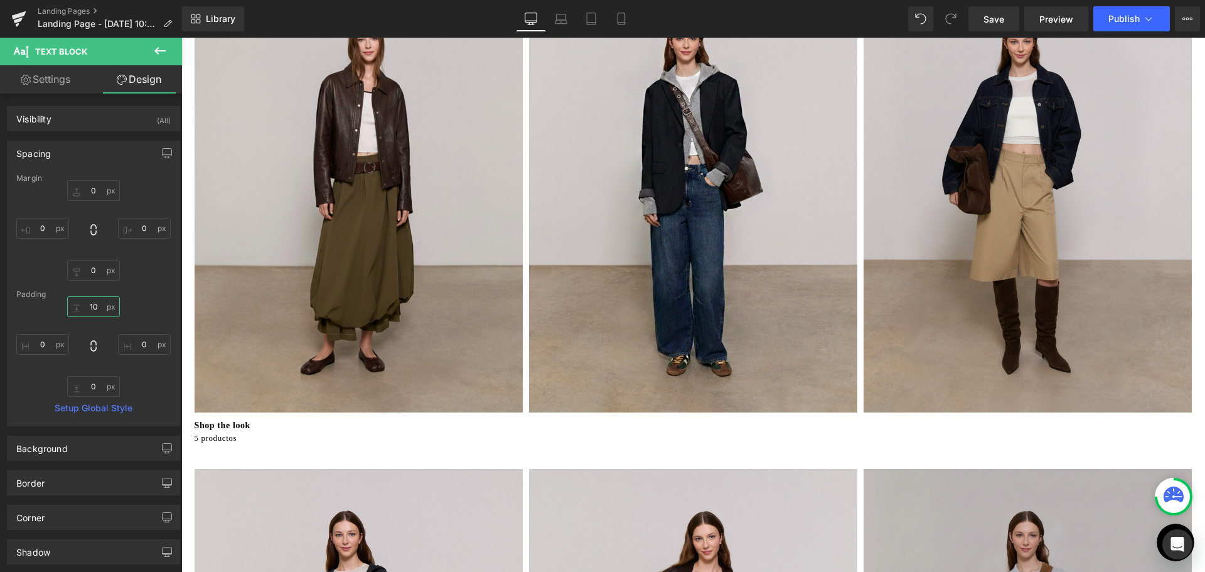
type input "10"
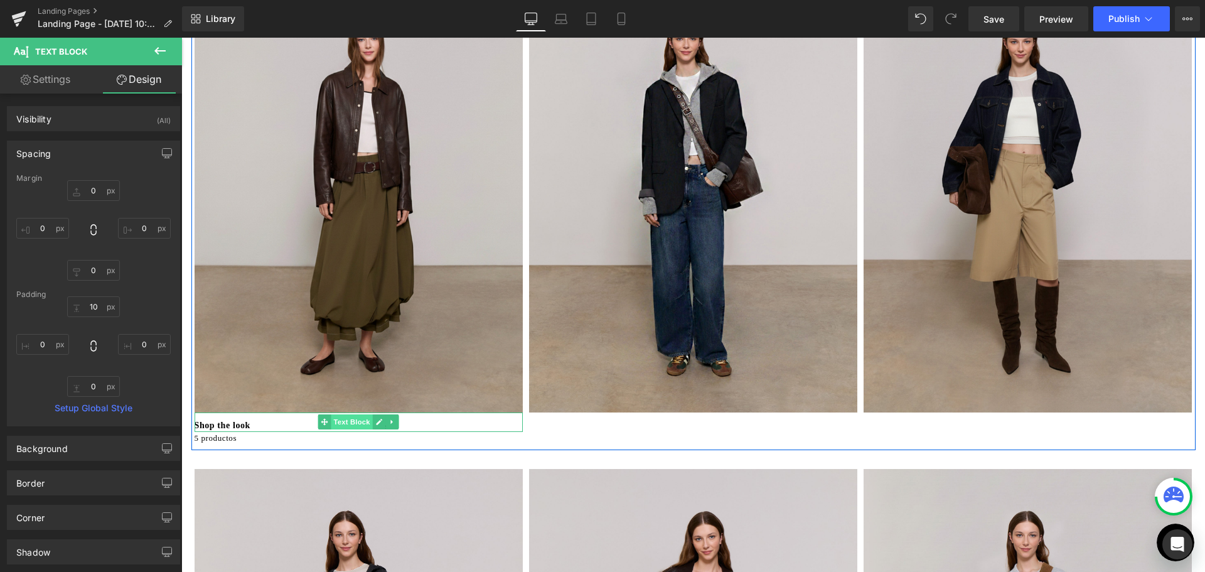
click at [347, 422] on span "Text Block" at bounding box center [351, 421] width 41 height 15
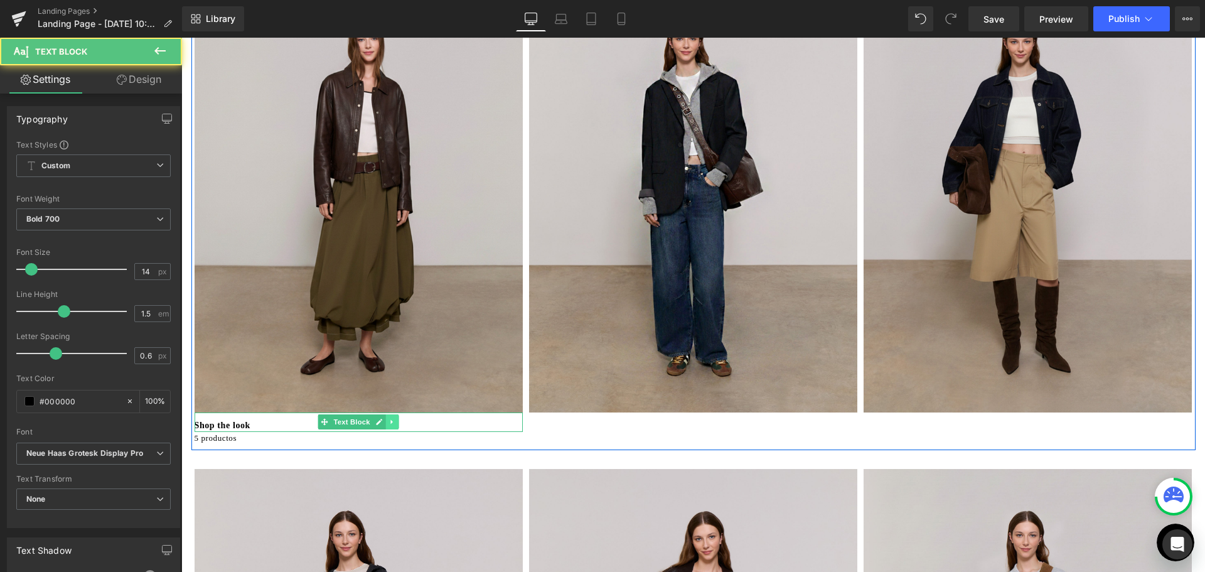
click at [390, 422] on icon at bounding box center [391, 422] width 2 height 4
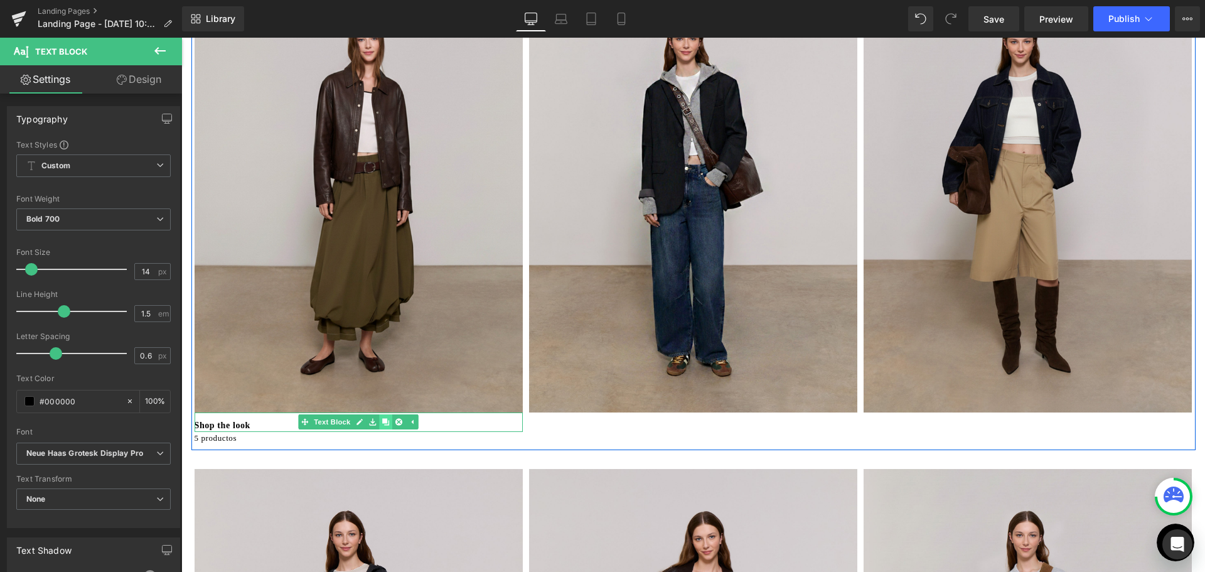
click at [382, 427] on link at bounding box center [385, 421] width 13 height 15
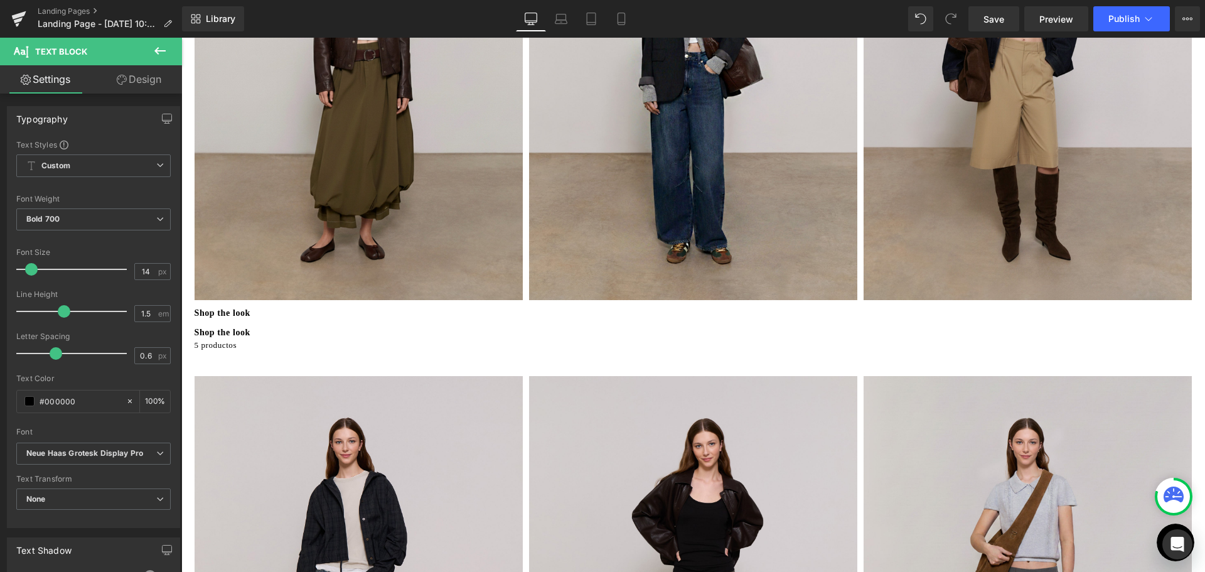
scroll to position [218, 0]
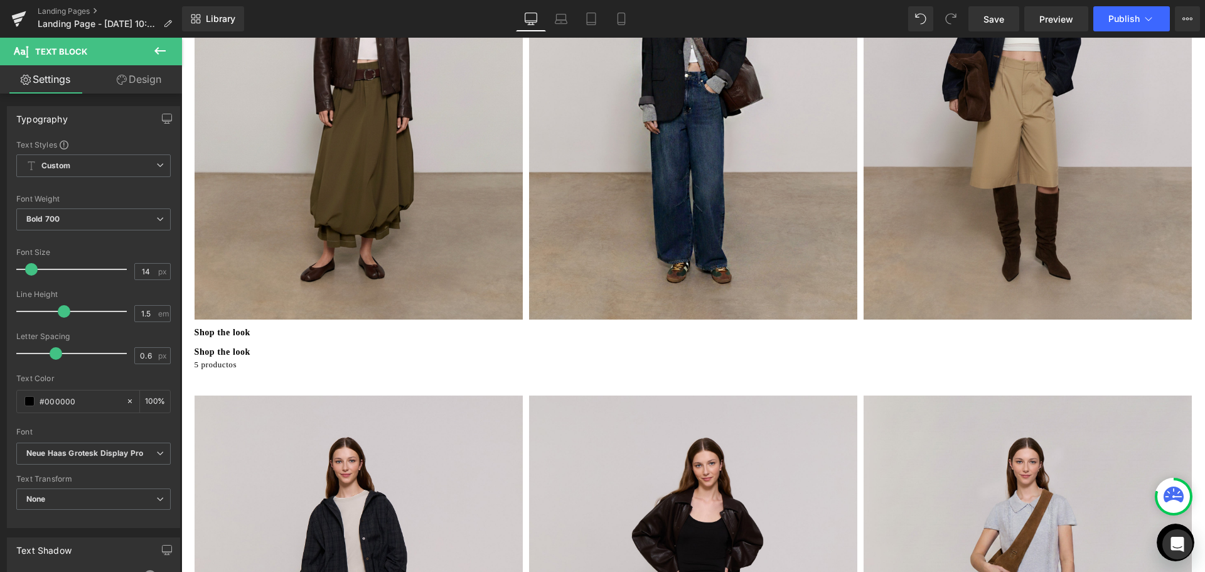
click at [233, 350] on p "Shop the look" at bounding box center [359, 351] width 328 height 13
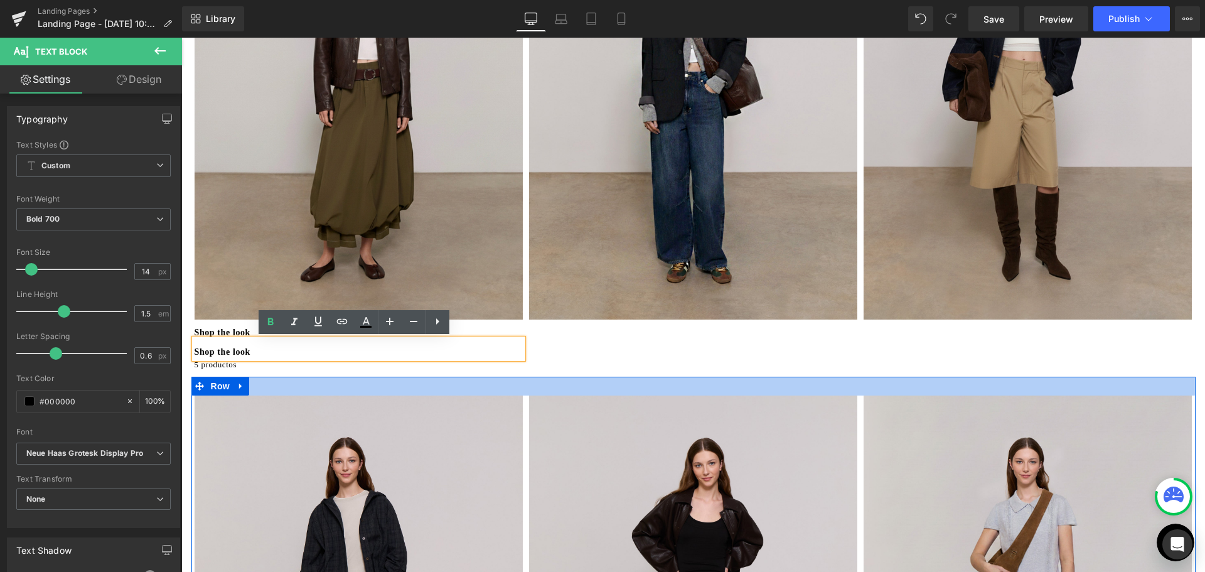
click at [284, 393] on div at bounding box center [693, 386] width 1004 height 19
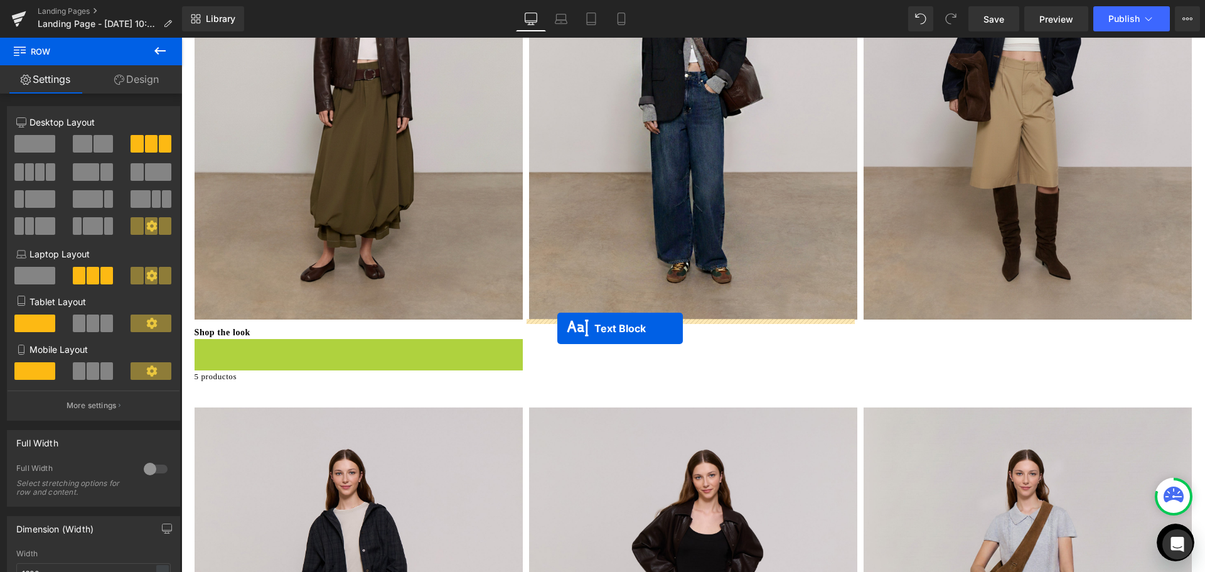
drag, startPoint x: 320, startPoint y: 350, endPoint x: 557, endPoint y: 328, distance: 238.2
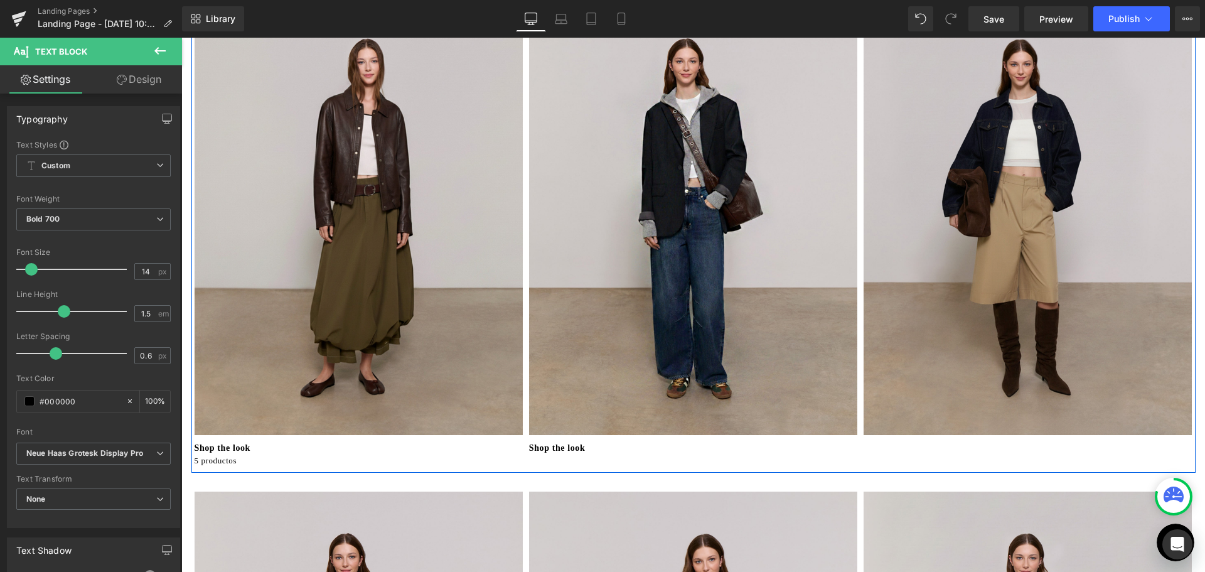
scroll to position [93, 0]
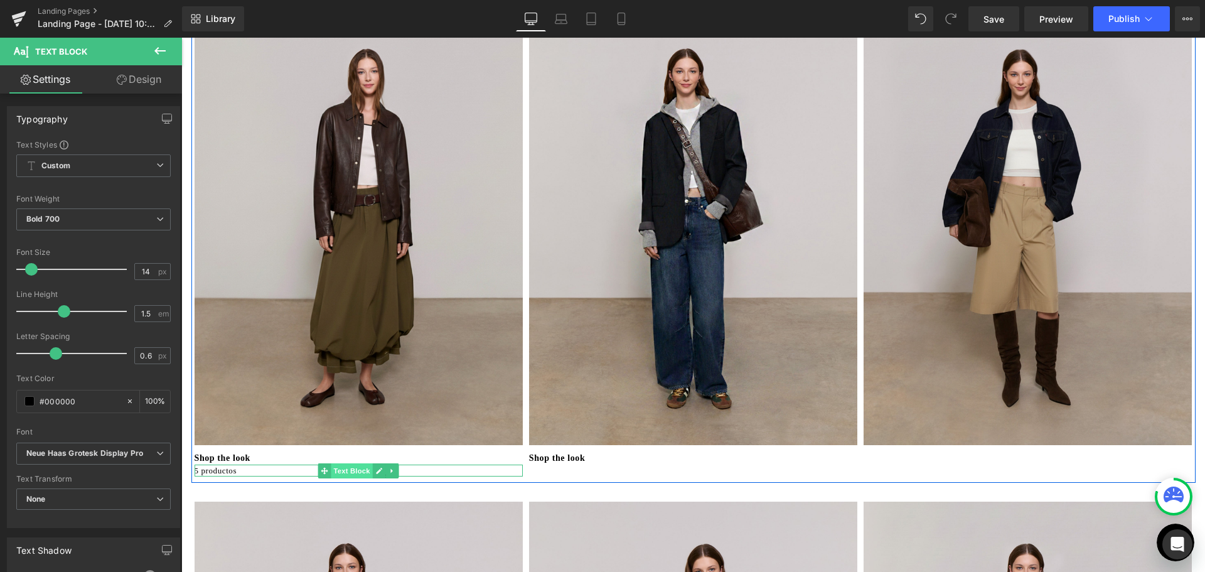
click at [352, 469] on span "Text Block" at bounding box center [351, 470] width 41 height 15
click at [394, 470] on link at bounding box center [392, 470] width 13 height 15
click at [379, 476] on link at bounding box center [385, 470] width 13 height 15
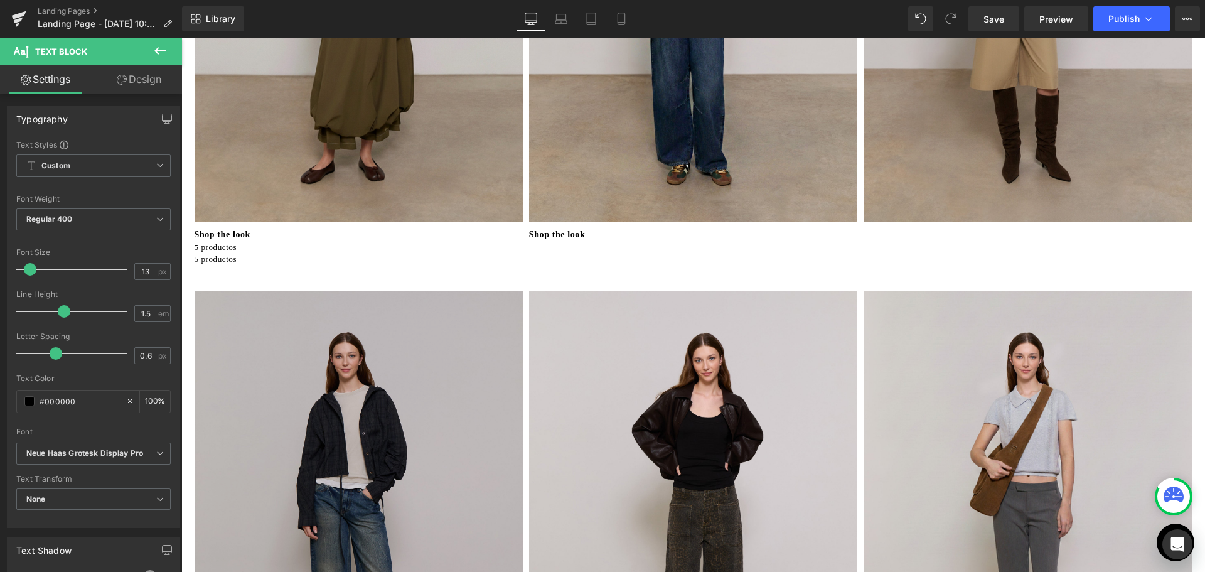
scroll to position [230, 0]
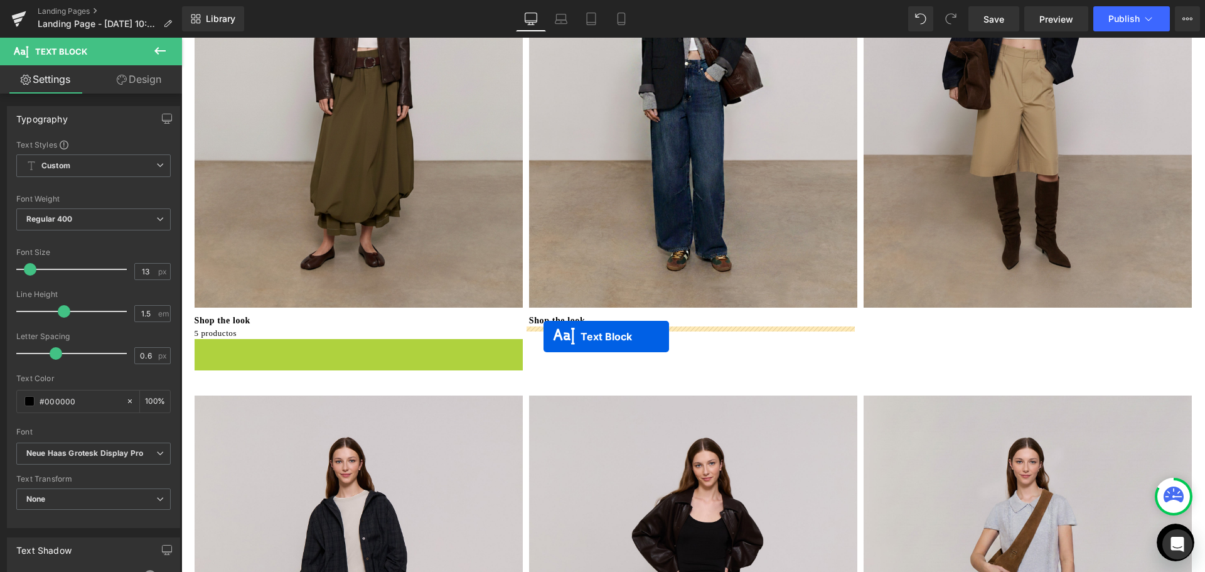
drag, startPoint x: 321, startPoint y: 344, endPoint x: 543, endPoint y: 336, distance: 222.3
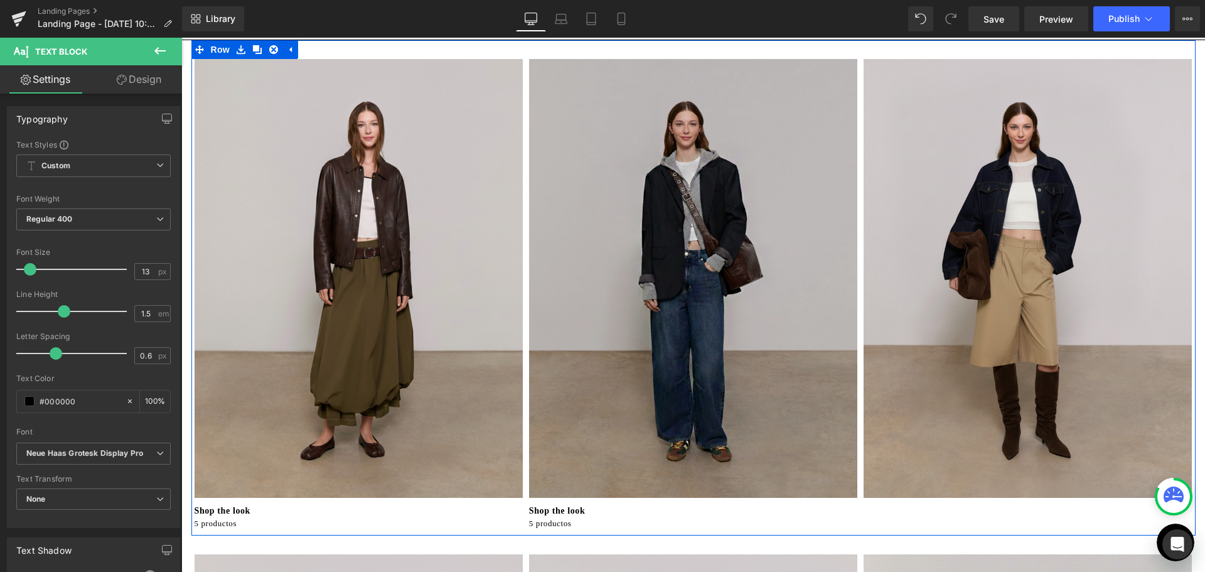
scroll to position [63, 0]
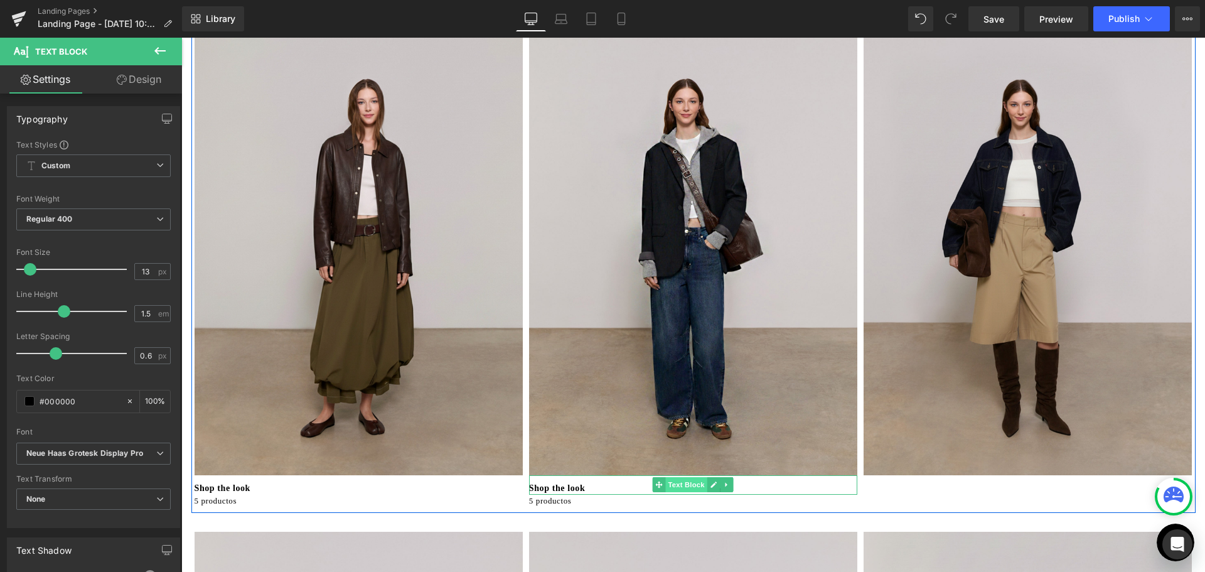
click at [692, 484] on span "Text Block" at bounding box center [686, 484] width 41 height 15
click at [726, 492] on div "Shop the look Text Block" at bounding box center [693, 484] width 328 height 19
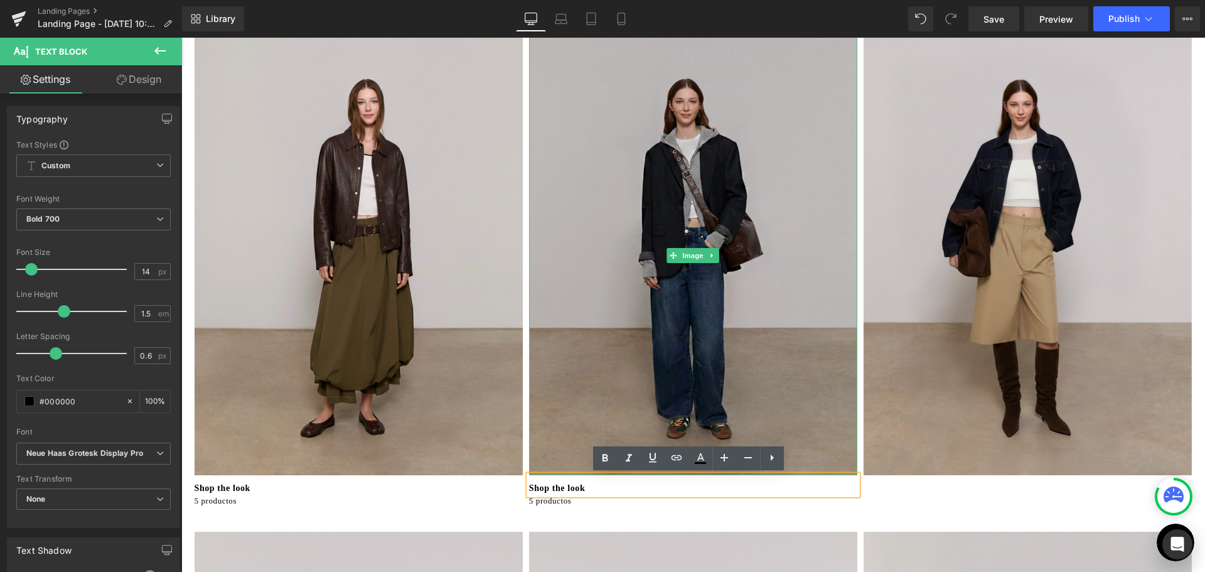
click at [685, 222] on img at bounding box center [693, 255] width 328 height 439
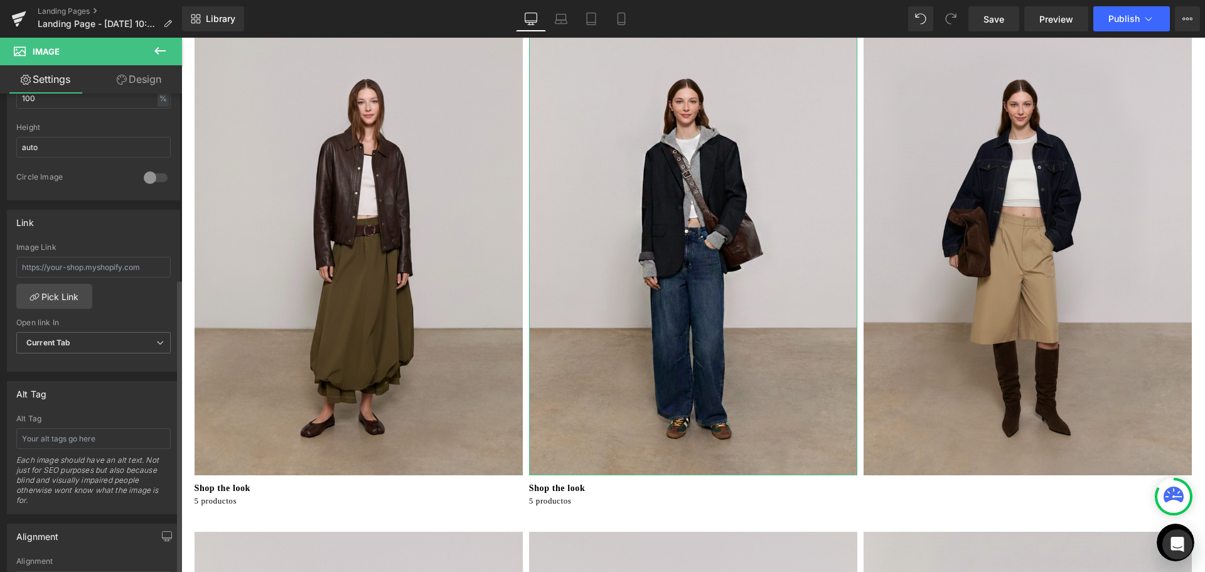
scroll to position [439, 0]
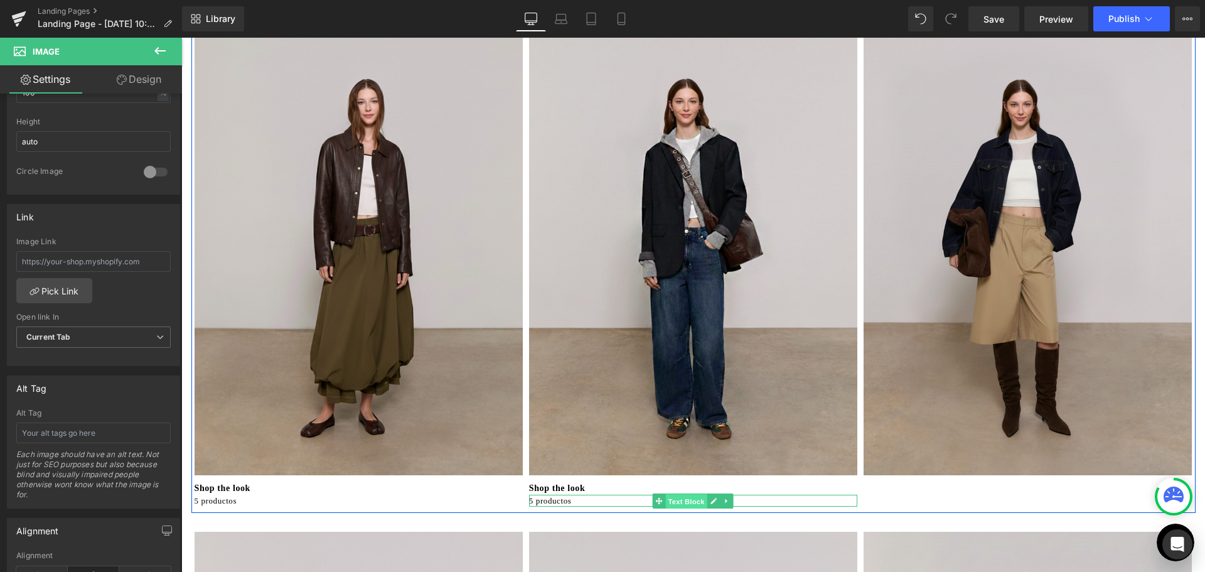
click at [688, 503] on span "Text Block" at bounding box center [686, 500] width 41 height 15
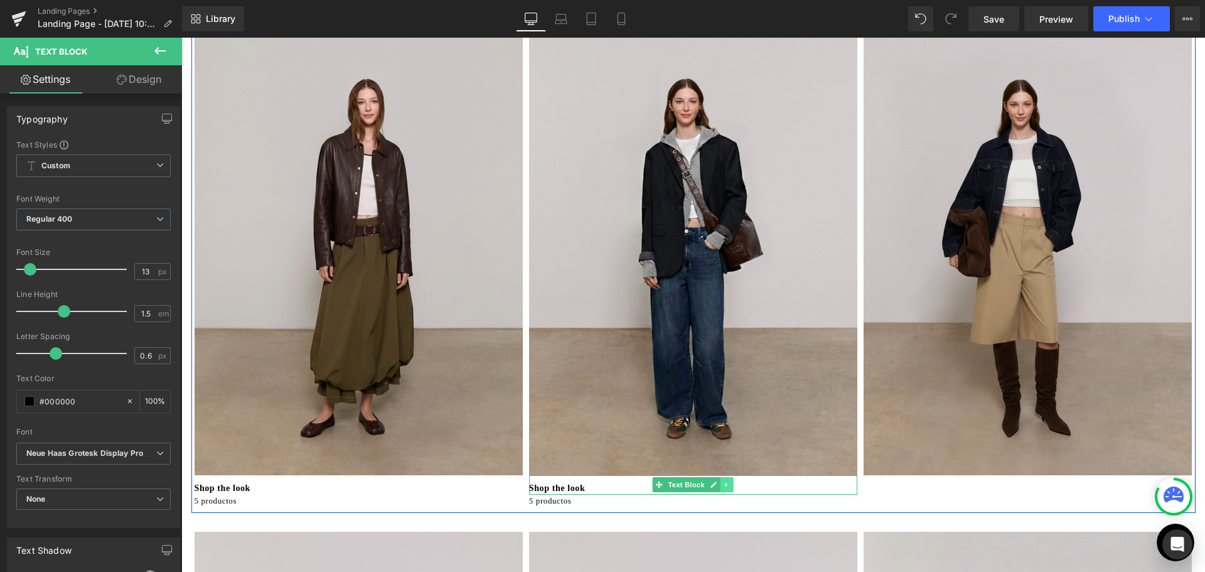
click at [725, 482] on icon at bounding box center [727, 485] width 7 height 8
click at [717, 487] on icon at bounding box center [720, 484] width 7 height 7
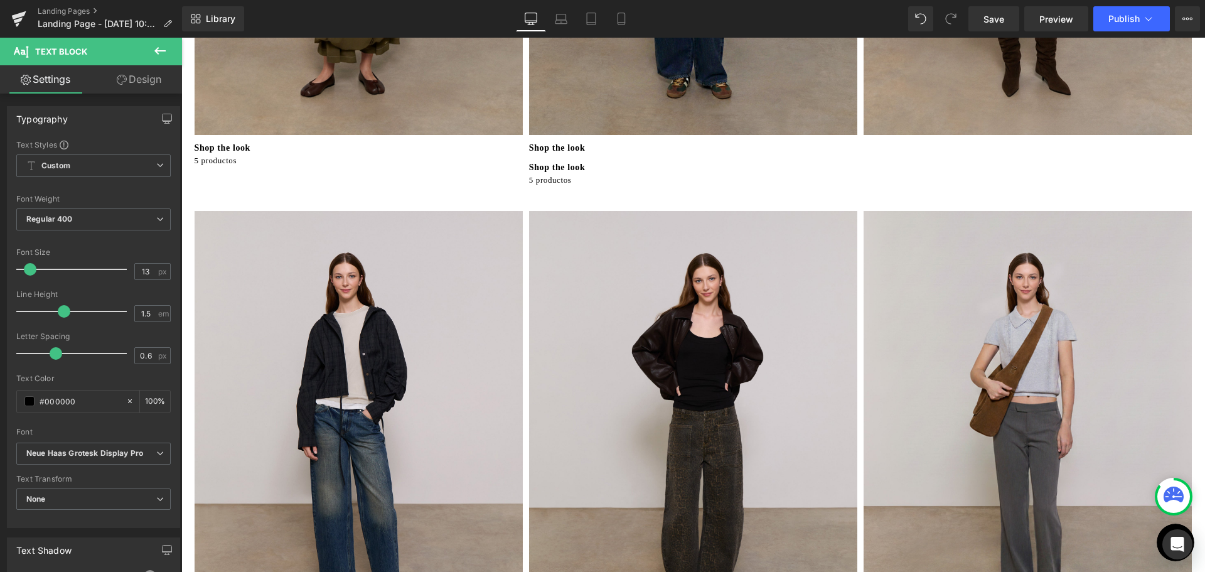
scroll to position [281, 0]
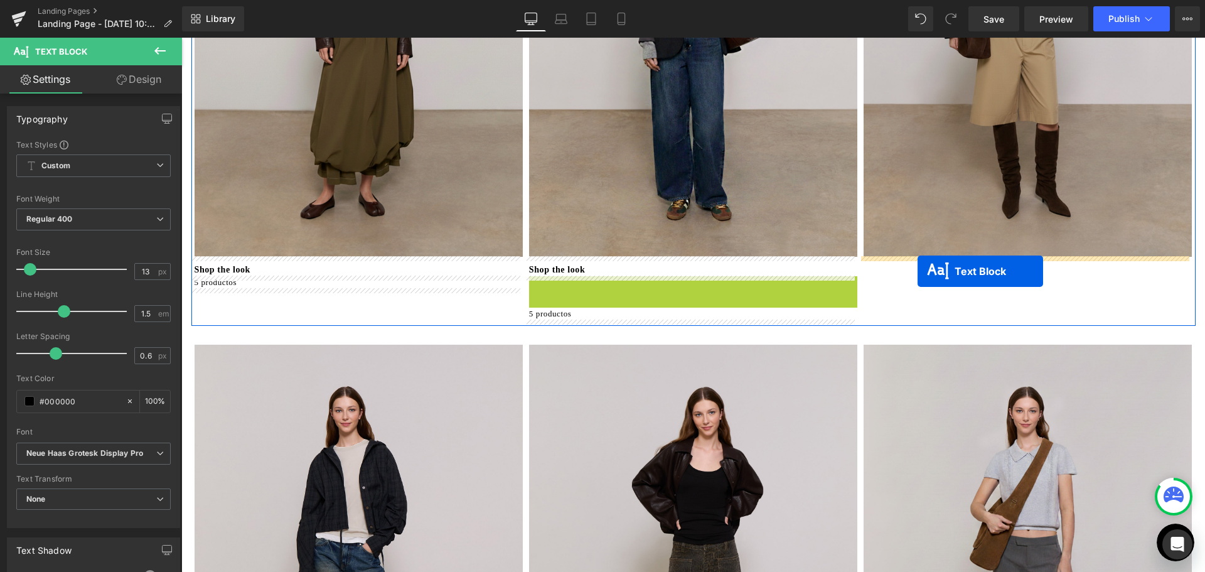
drag, startPoint x: 655, startPoint y: 284, endPoint x: 917, endPoint y: 271, distance: 262.6
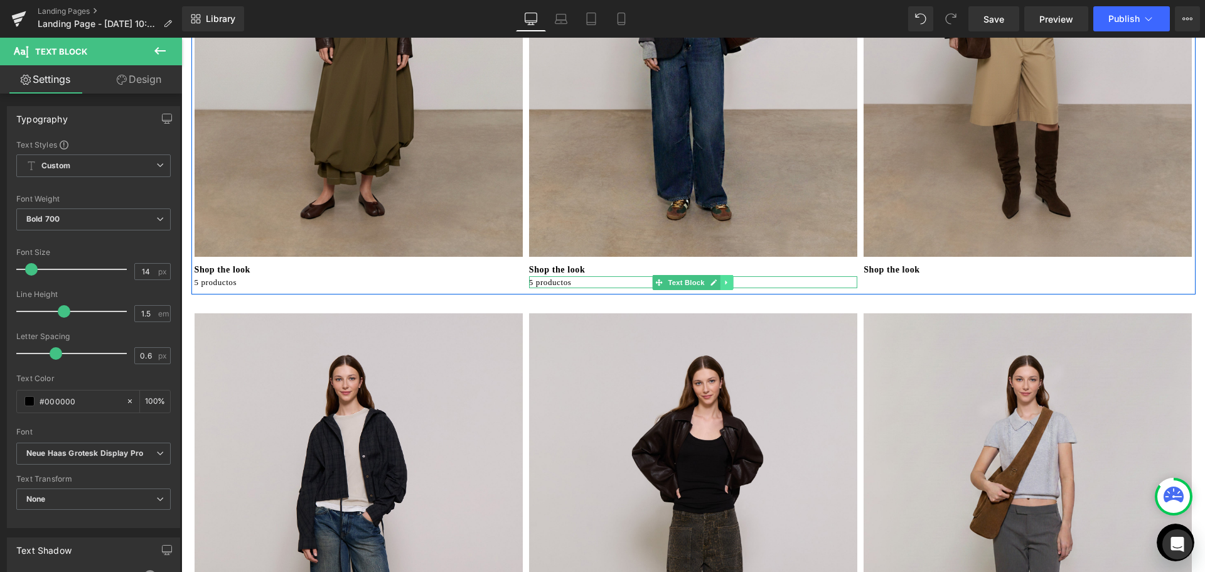
click at [724, 280] on icon at bounding box center [727, 283] width 7 height 8
click at [719, 286] on icon at bounding box center [720, 282] width 7 height 7
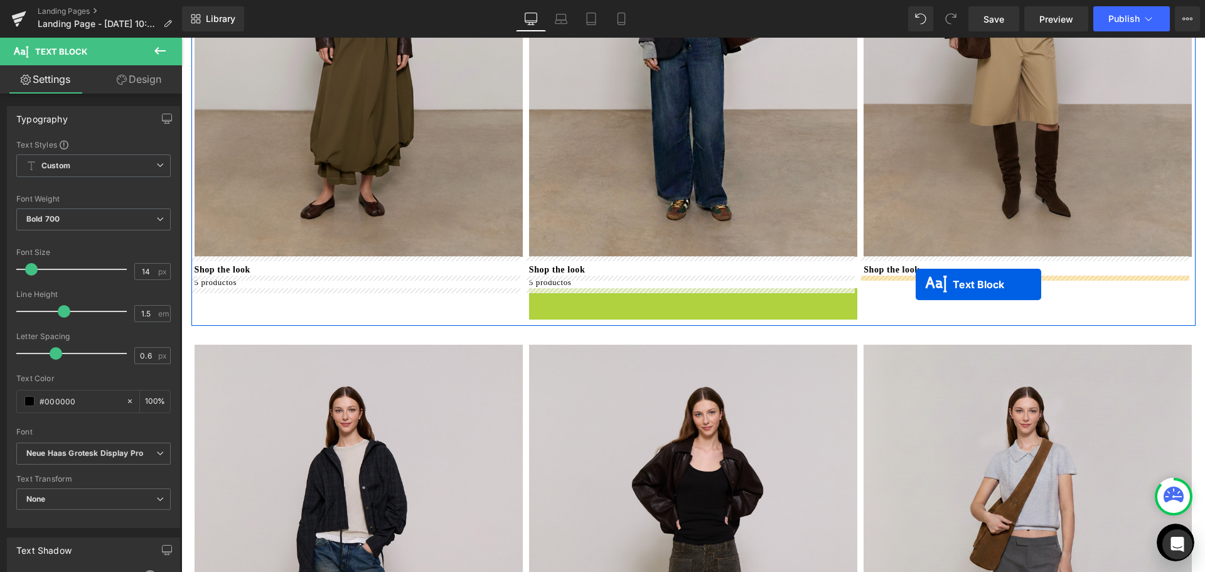
drag, startPoint x: 654, startPoint y: 293, endPoint x: 916, endPoint y: 284, distance: 261.2
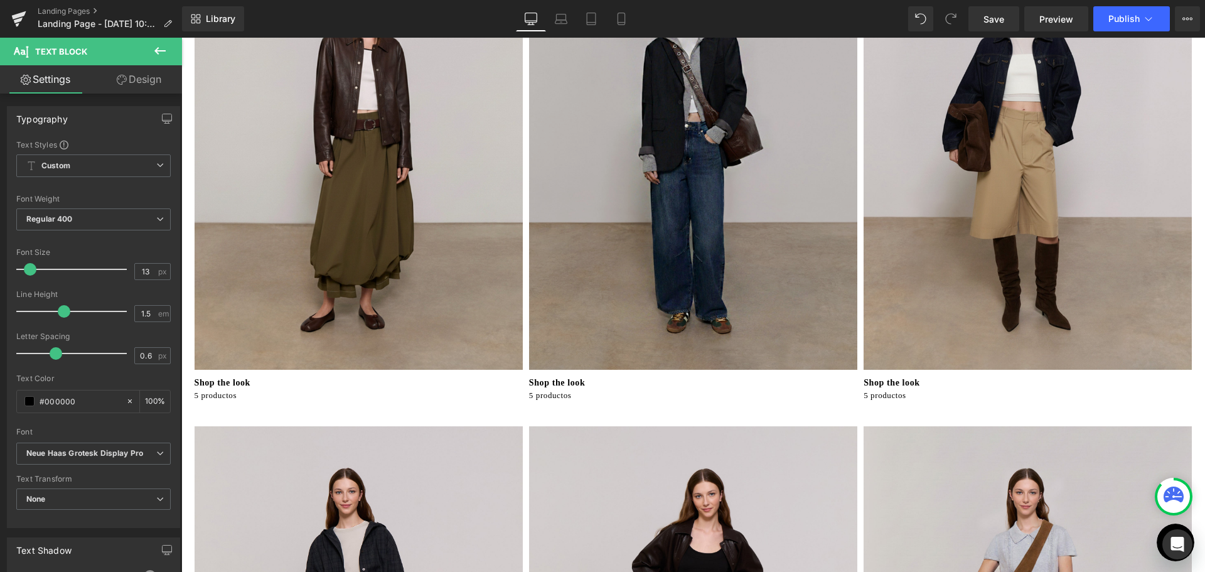
scroll to position [0, 0]
